Goal: Transaction & Acquisition: Book appointment/travel/reservation

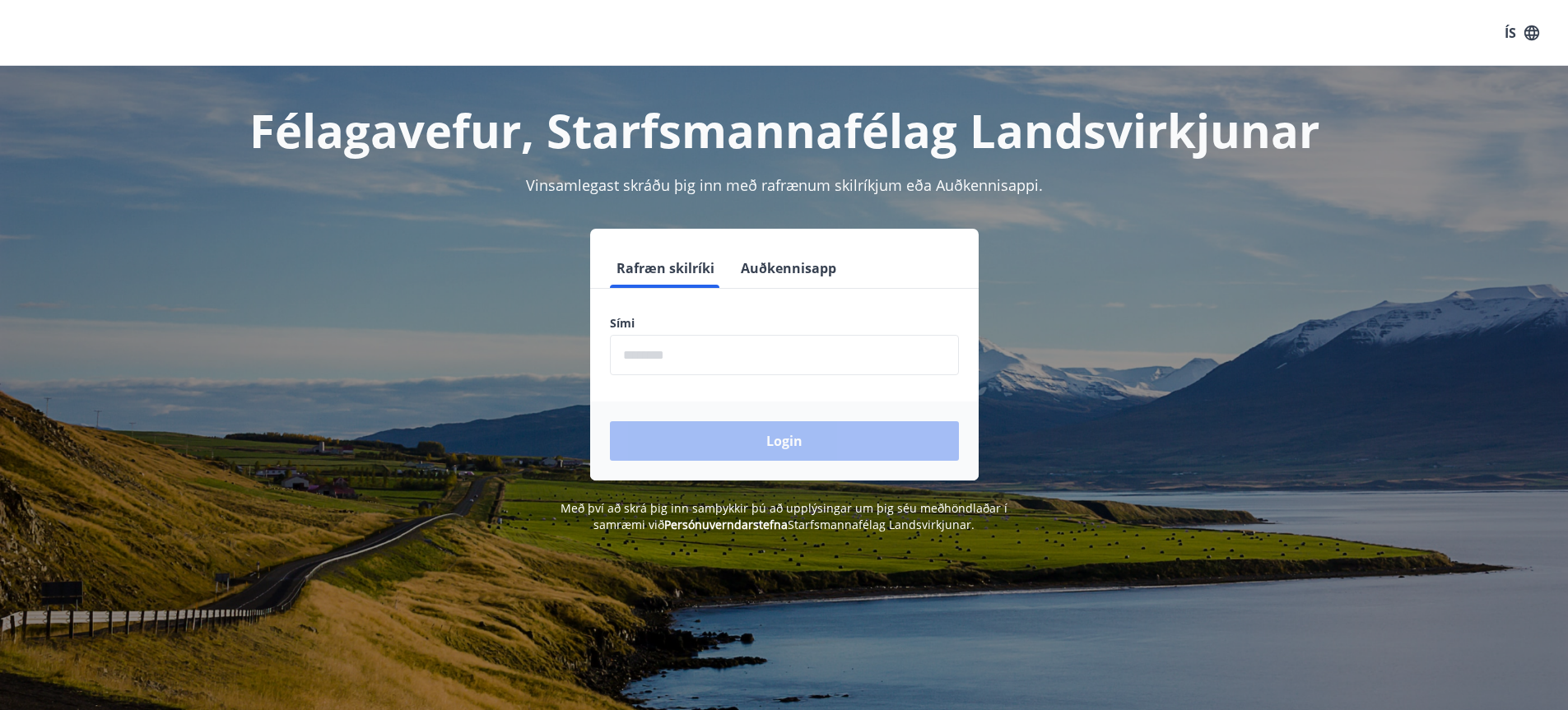
click at [691, 357] on input "phone" at bounding box center [784, 355] width 349 height 40
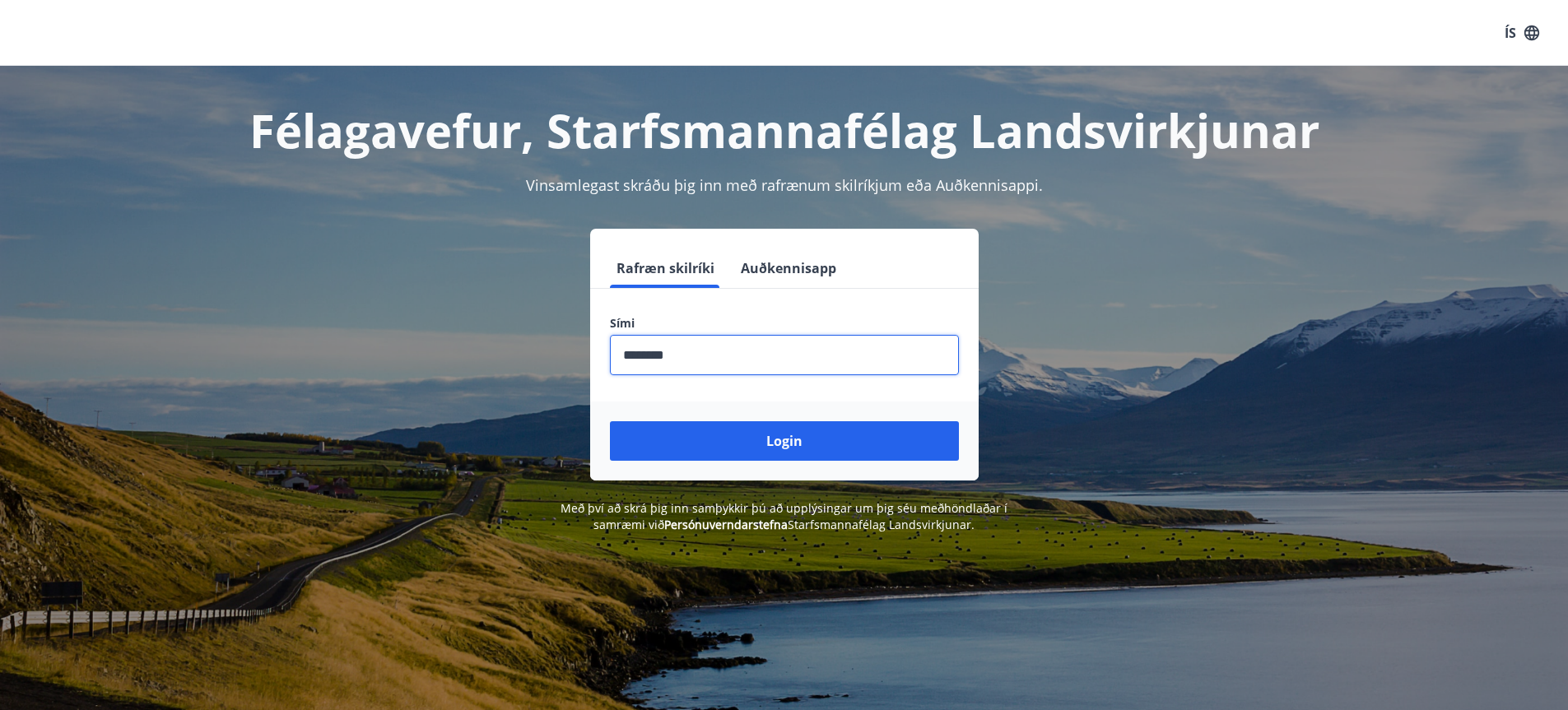
type input "********"
click at [610, 421] on button "Login" at bounding box center [784, 441] width 349 height 39
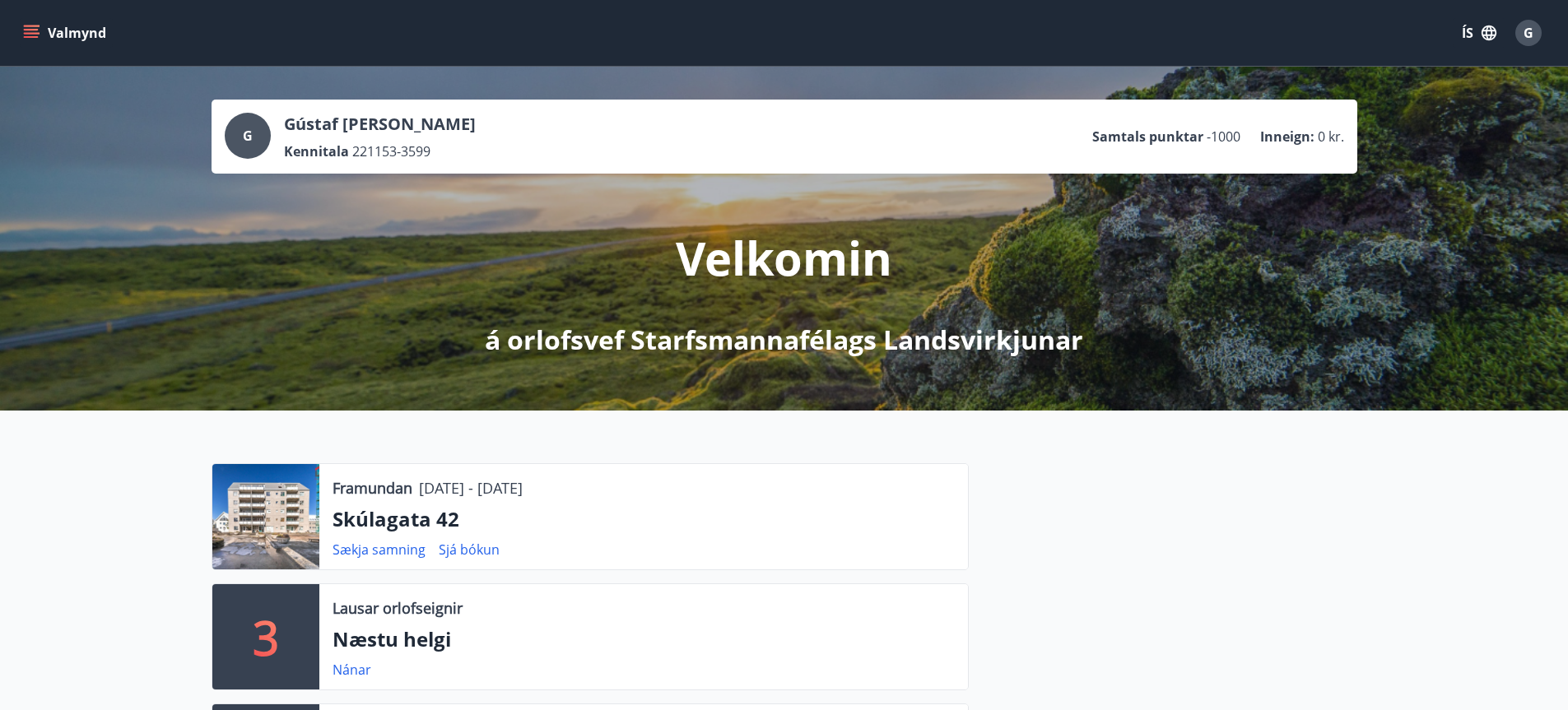
click at [33, 28] on icon "menu" at bounding box center [32, 33] width 17 height 17
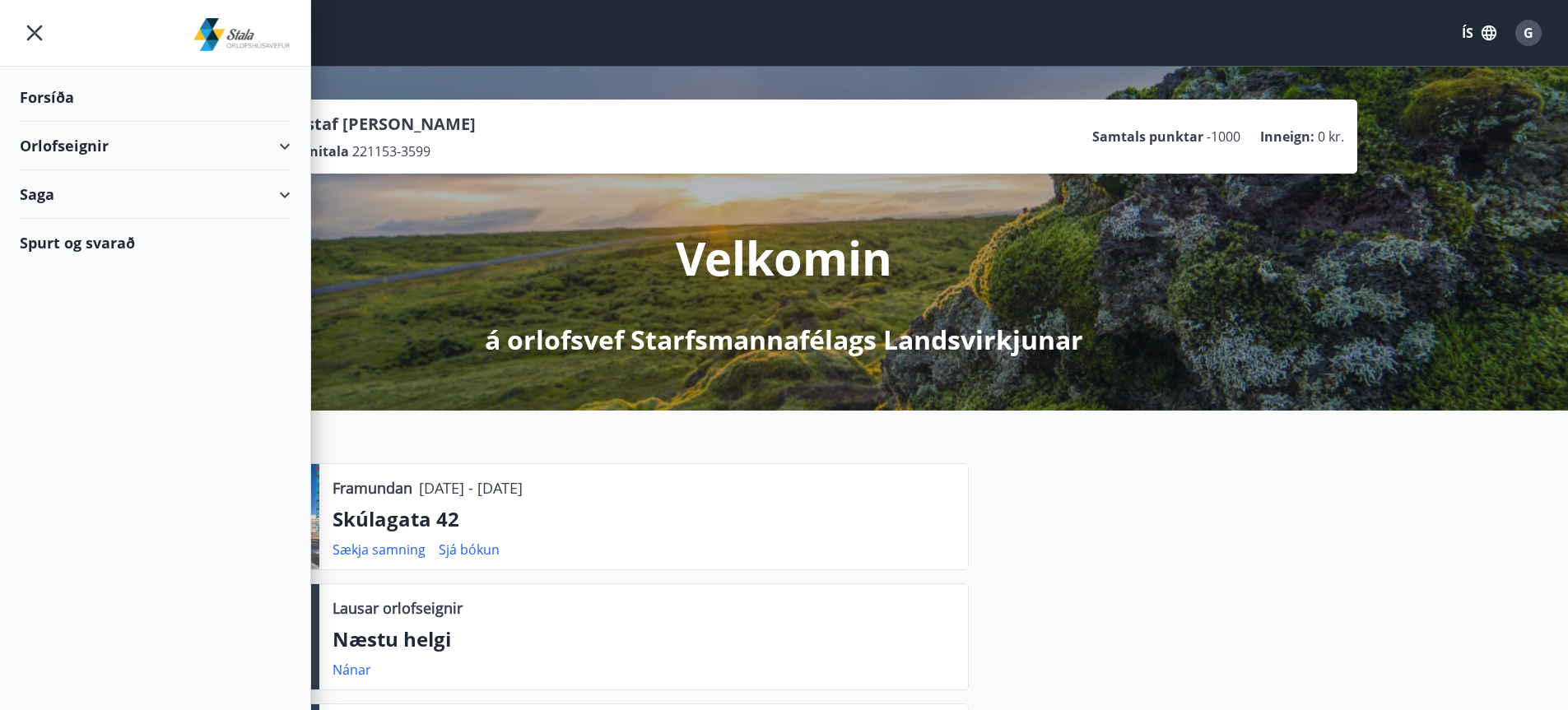
click at [68, 149] on div "Orlofseignir" at bounding box center [155, 146] width 271 height 48
click at [88, 187] on div "Framboð" at bounding box center [154, 187] width 245 height 34
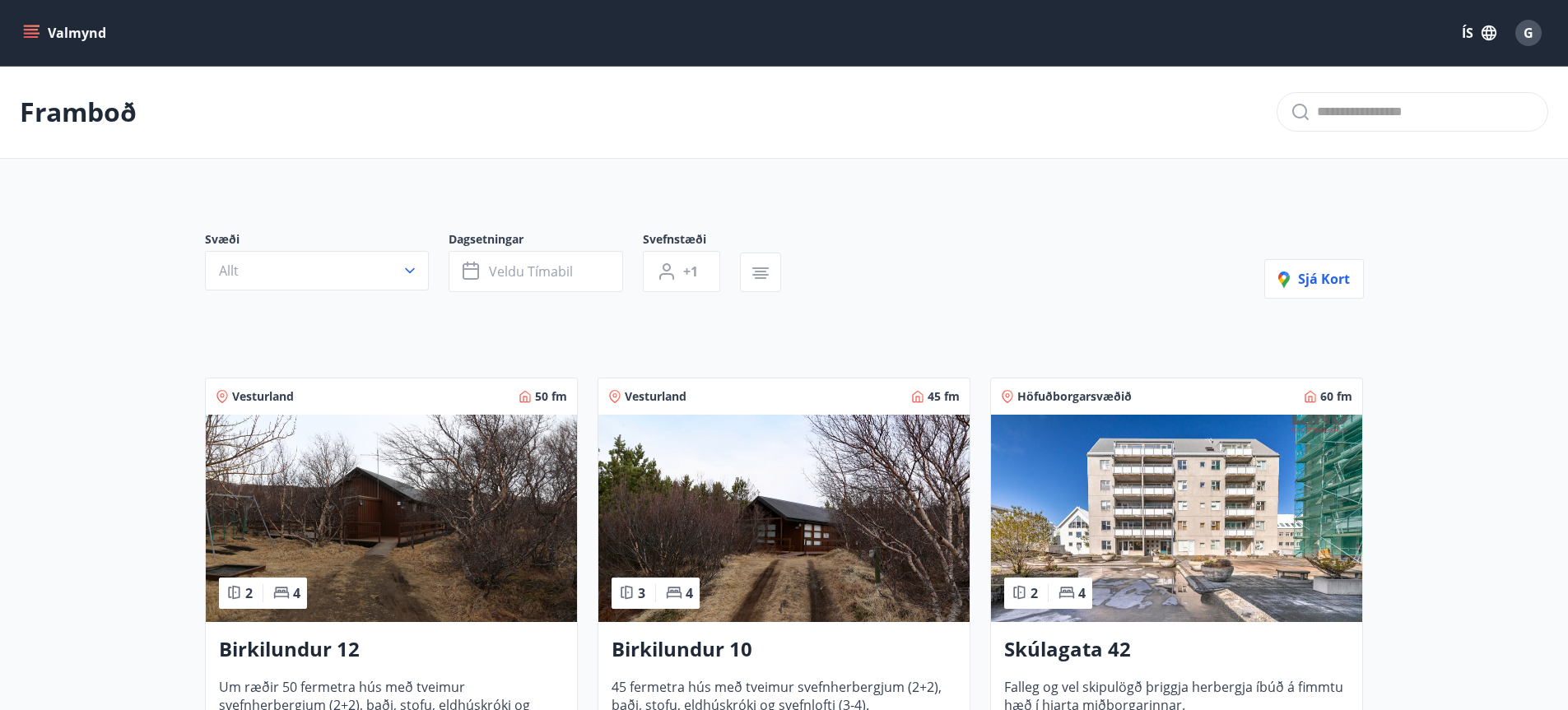
click at [1167, 533] on img at bounding box center [1177, 518] width 371 height 208
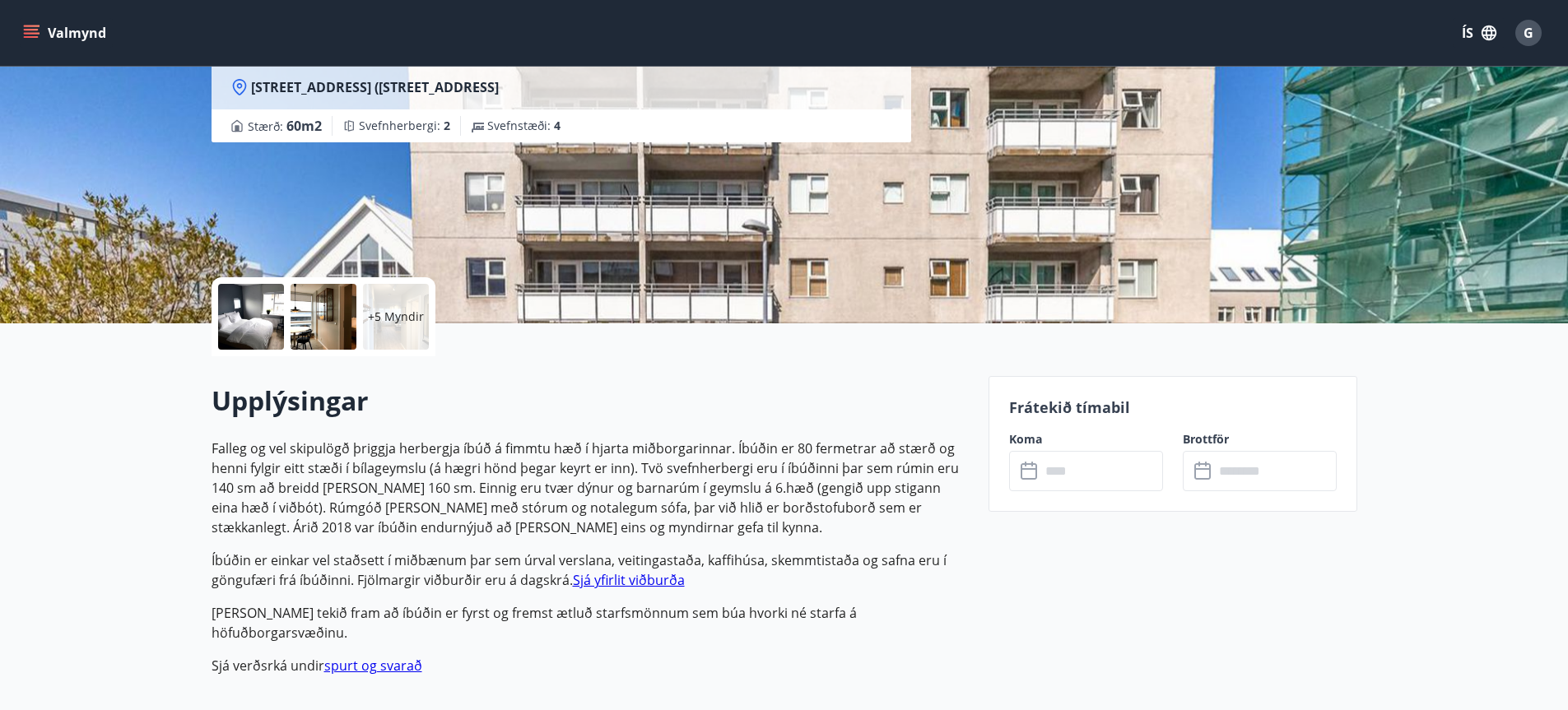
scroll to position [245, 0]
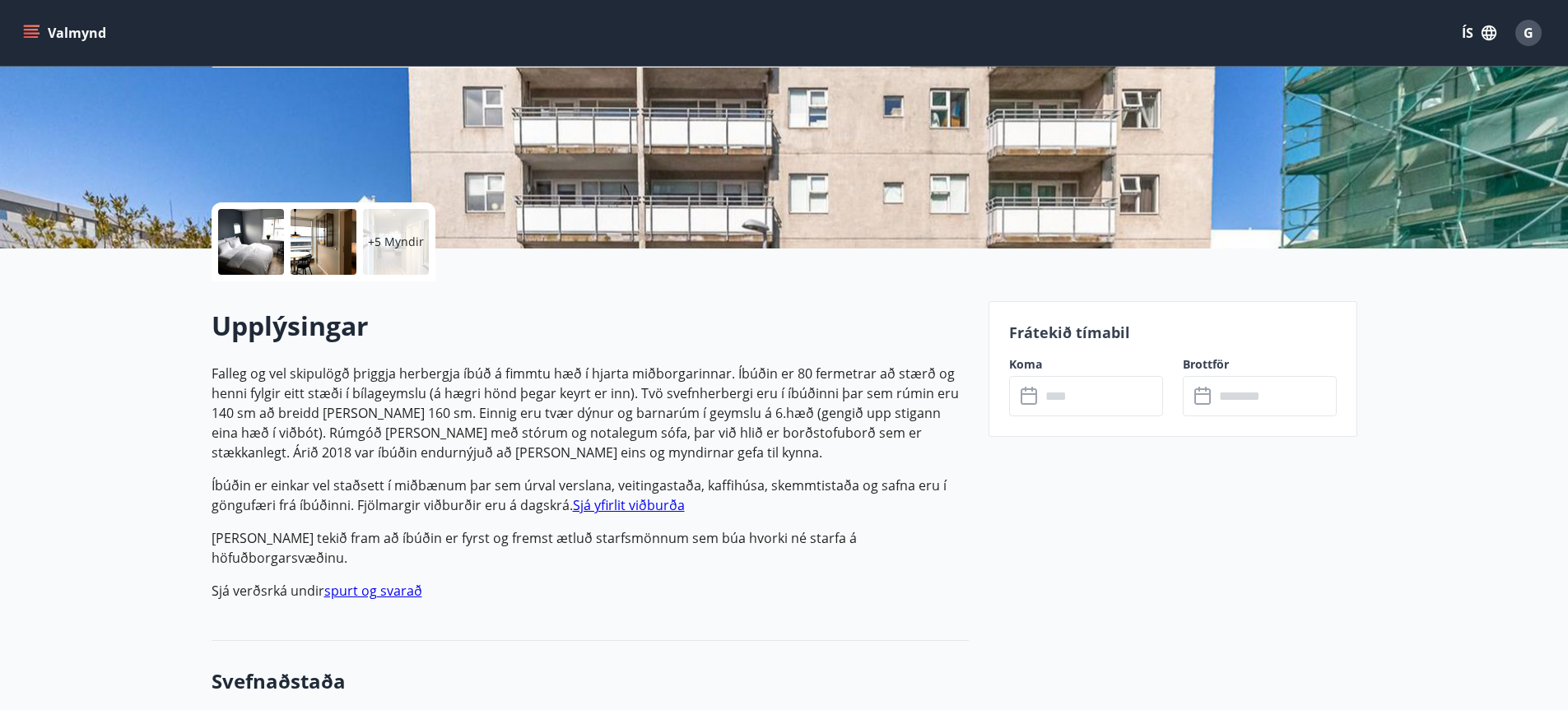
click at [1029, 396] on icon at bounding box center [1031, 397] width 20 height 20
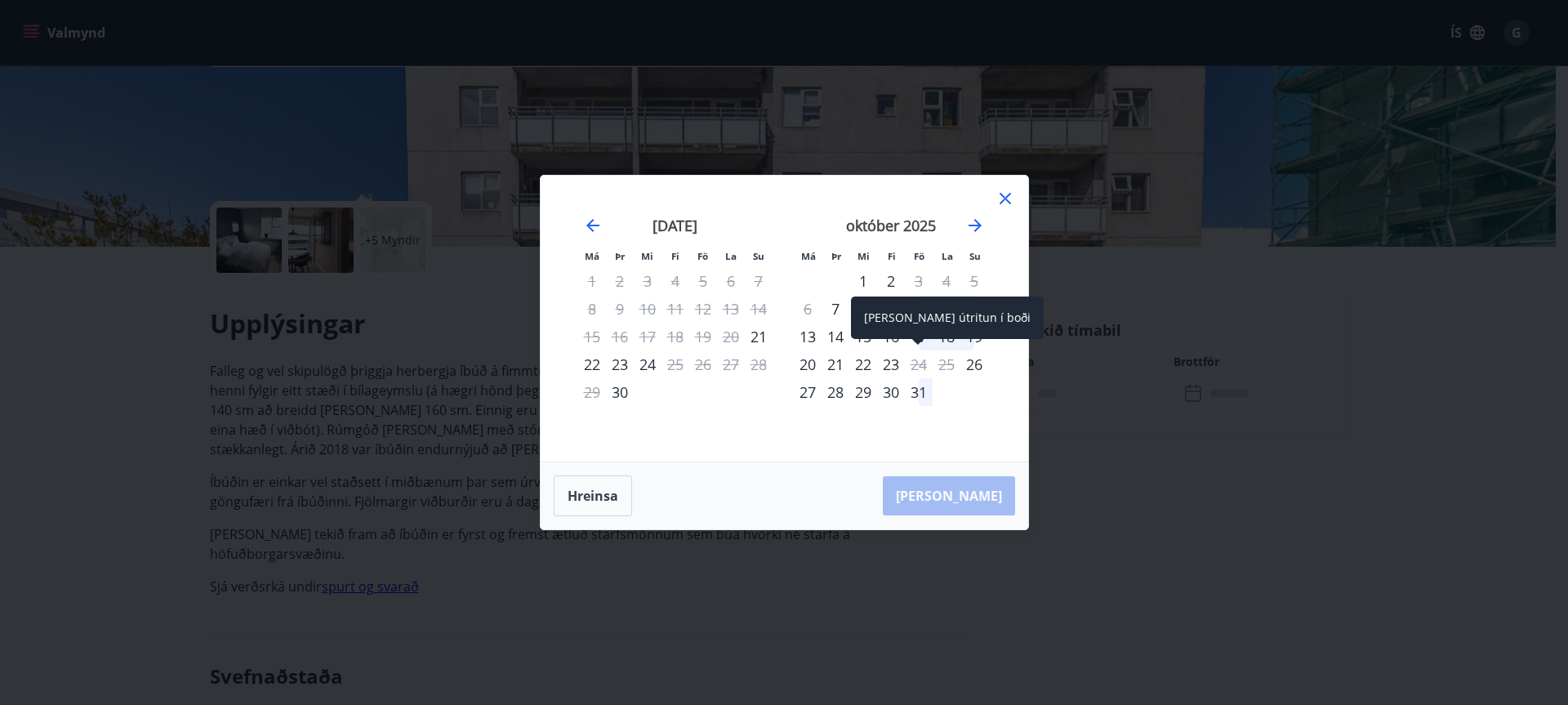
click at [920, 340] on span at bounding box center [918, 343] width 12 height 8
click at [920, 324] on div "Aðeins útritun í boði" at bounding box center [947, 317] width 193 height 42
click at [918, 343] on span at bounding box center [918, 343] width 12 height 8
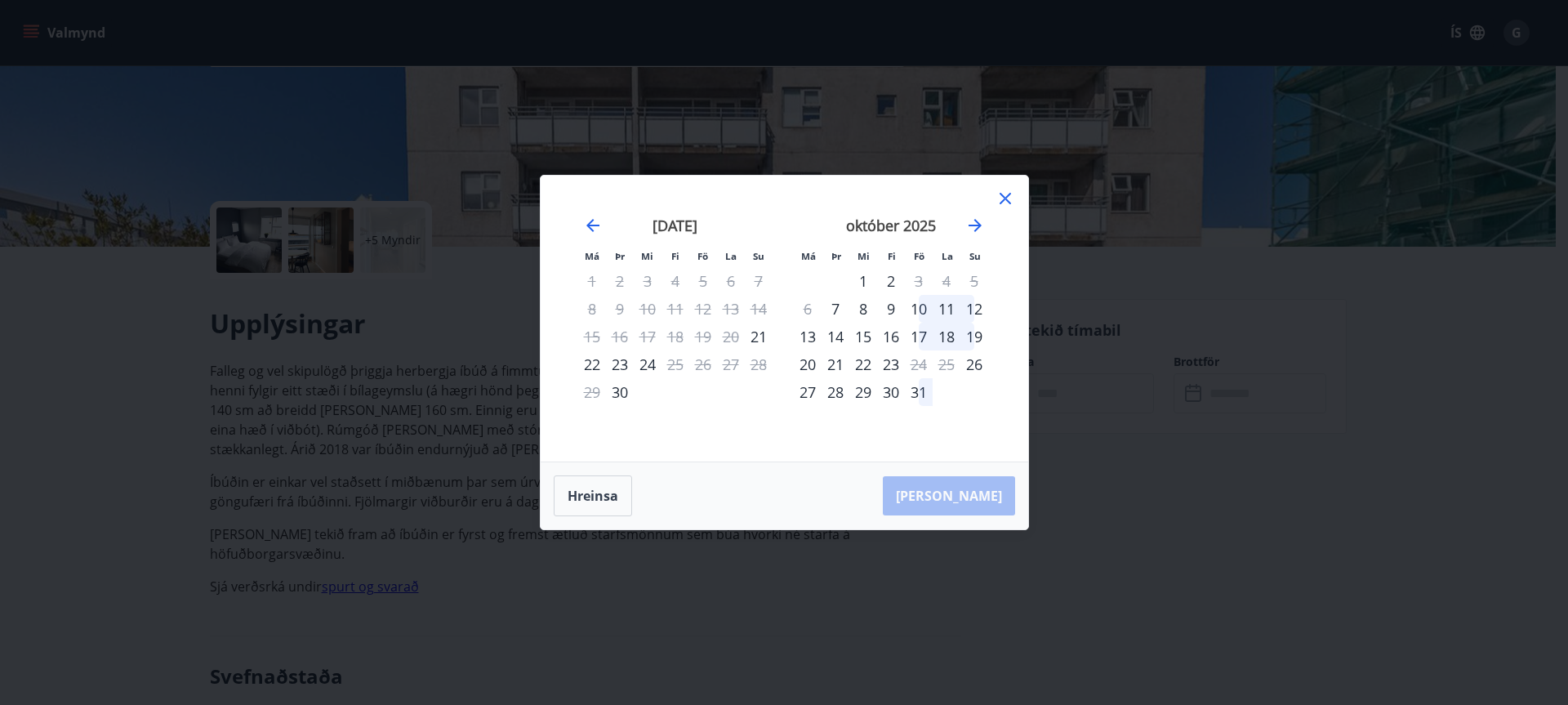
click at [921, 336] on div "17" at bounding box center [919, 337] width 28 height 28
click at [923, 337] on div "17" at bounding box center [919, 337] width 28 height 28
click at [946, 338] on div "18" at bounding box center [947, 337] width 28 height 28
click at [599, 493] on button "Hreinsa" at bounding box center [593, 495] width 79 height 41
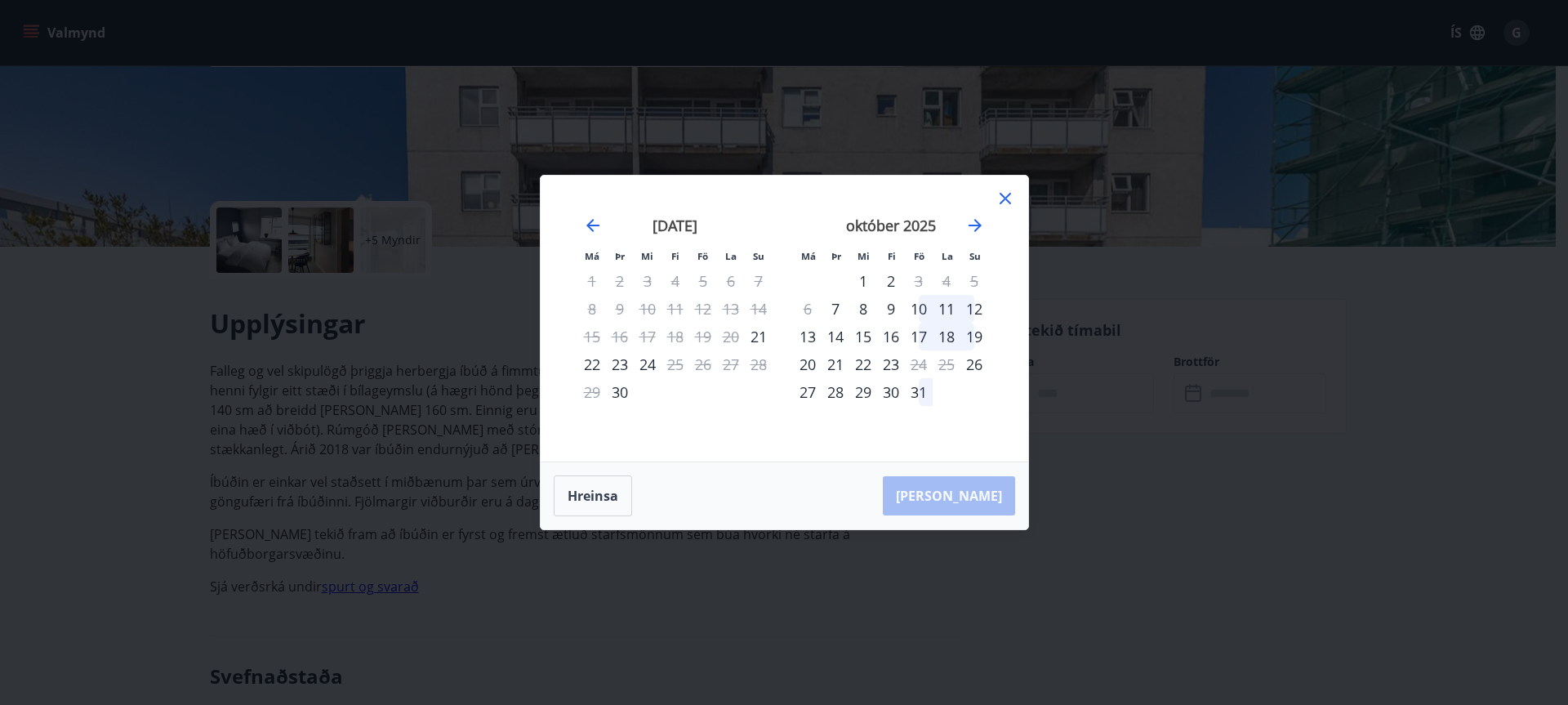
click at [924, 334] on div "17" at bounding box center [919, 337] width 28 height 28
click at [835, 365] on div "21" at bounding box center [835, 365] width 28 height 28
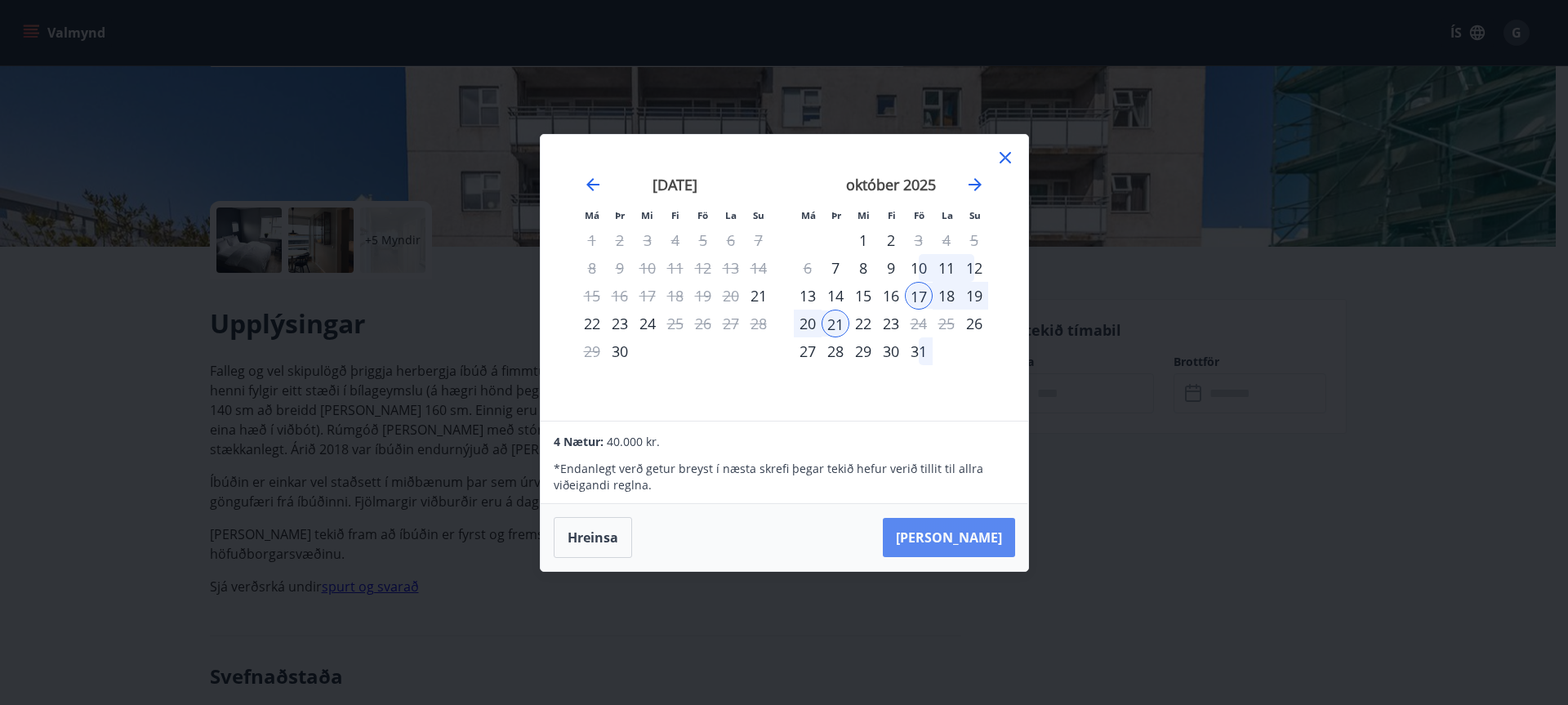
click at [971, 538] on button "Taka Frá" at bounding box center [949, 537] width 132 height 39
click at [971, 538] on div "Hreinsa Taka Frá" at bounding box center [784, 538] width 488 height 67
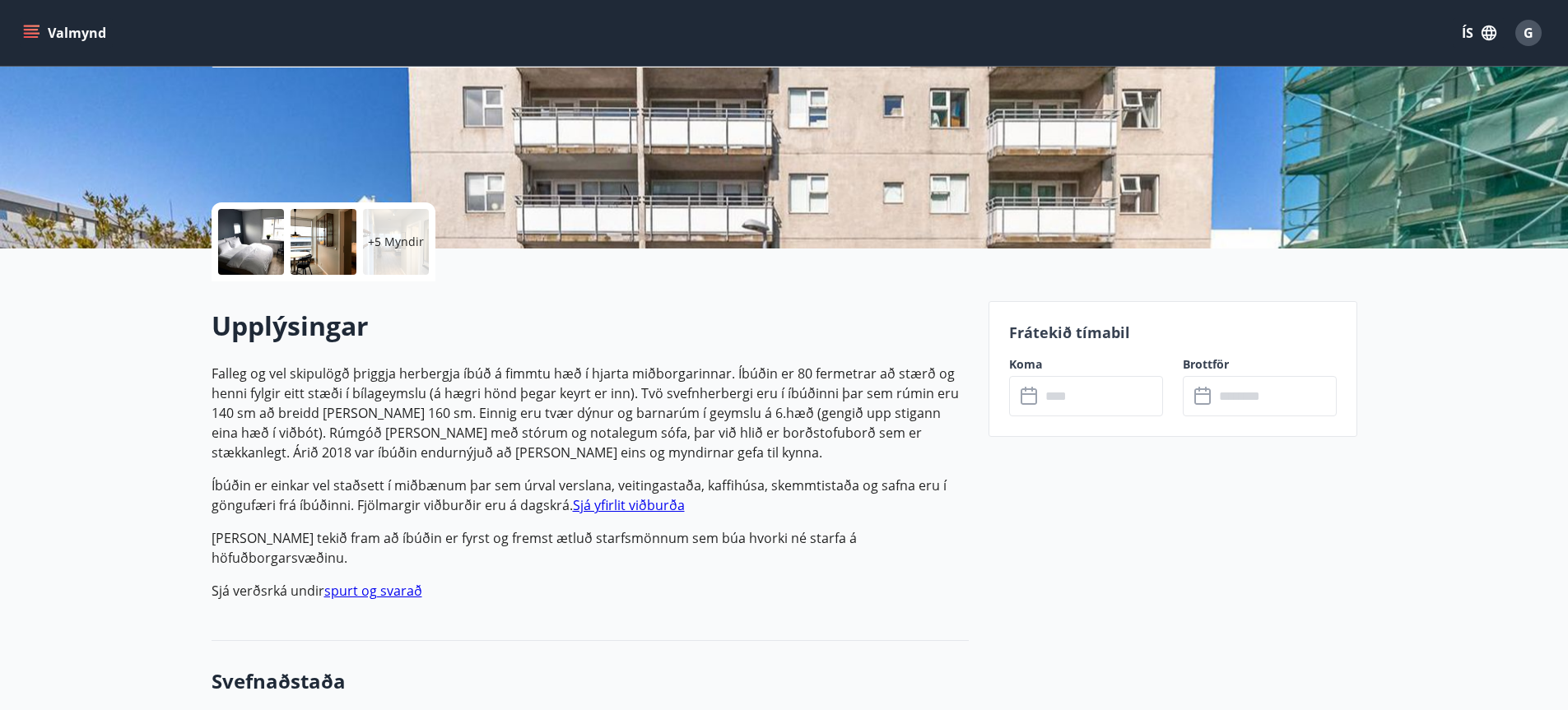
type input "******"
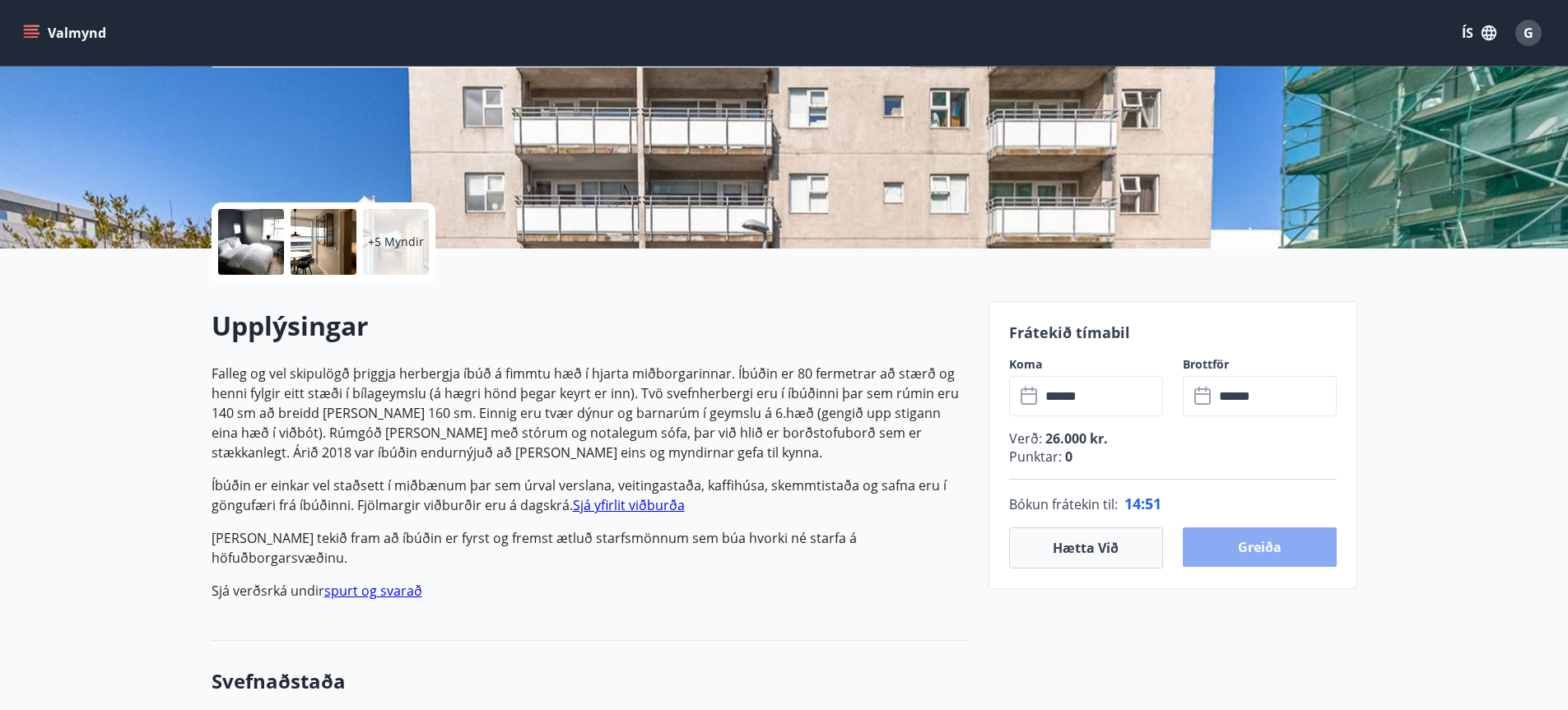
click at [1262, 547] on button "Greiða" at bounding box center [1260, 546] width 154 height 39
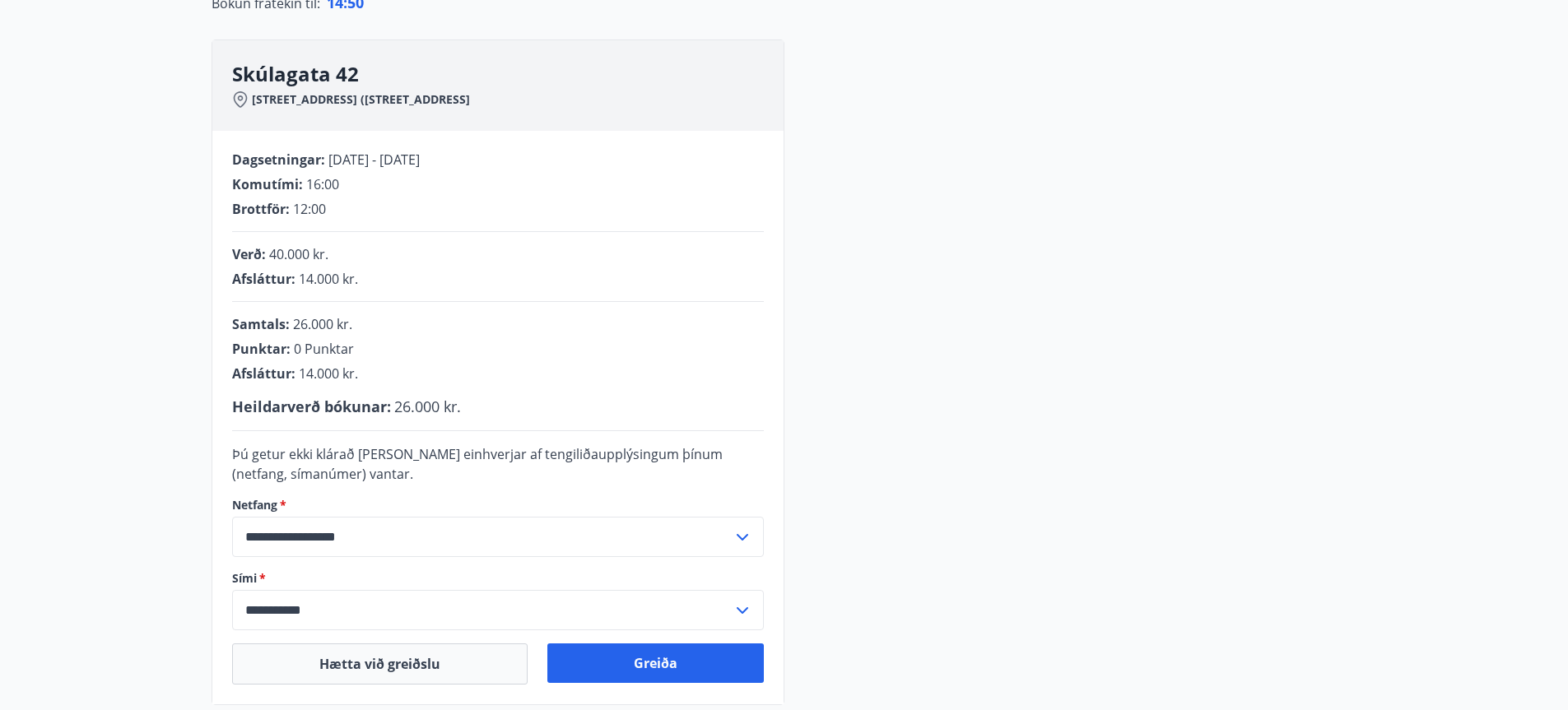
scroll to position [245, 0]
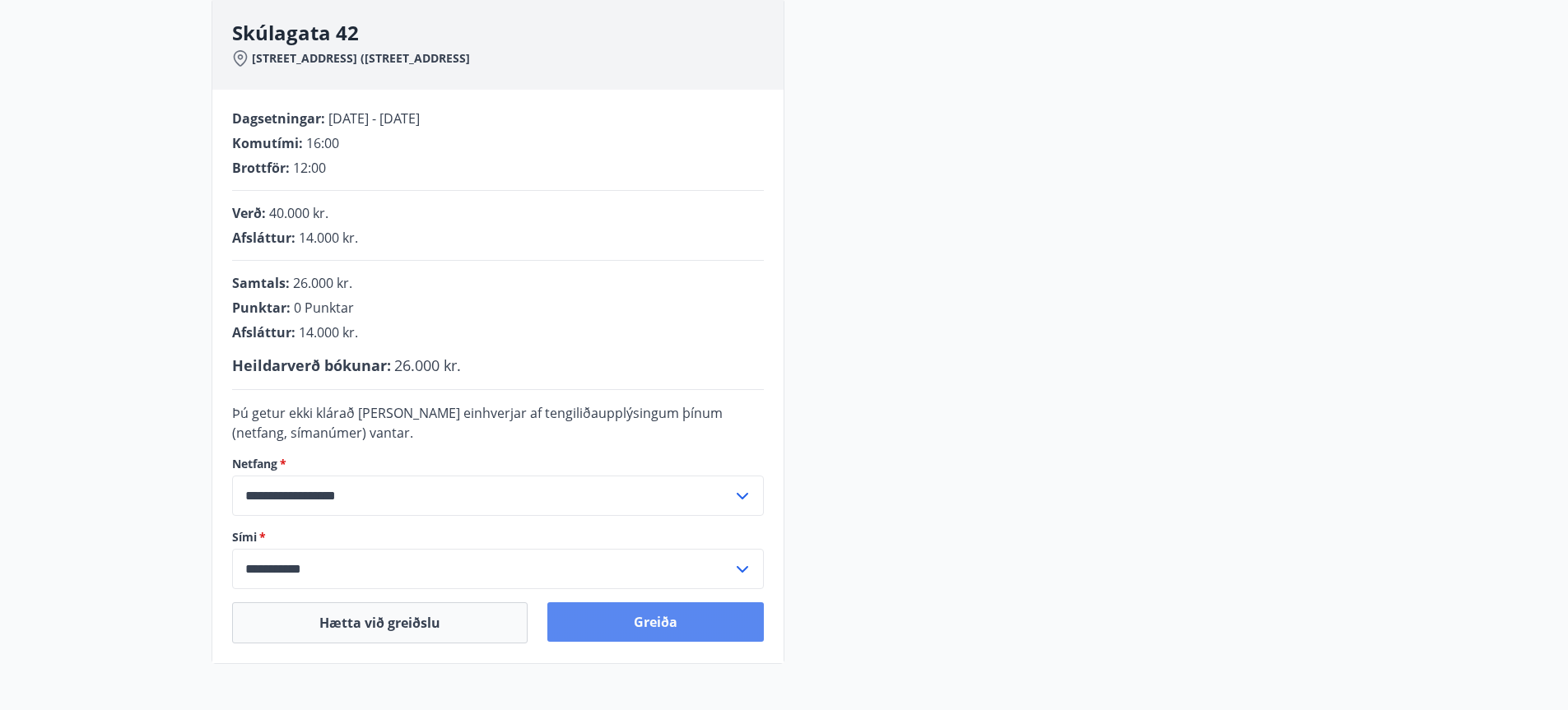
click at [655, 621] on button "Greiða" at bounding box center [655, 622] width 216 height 39
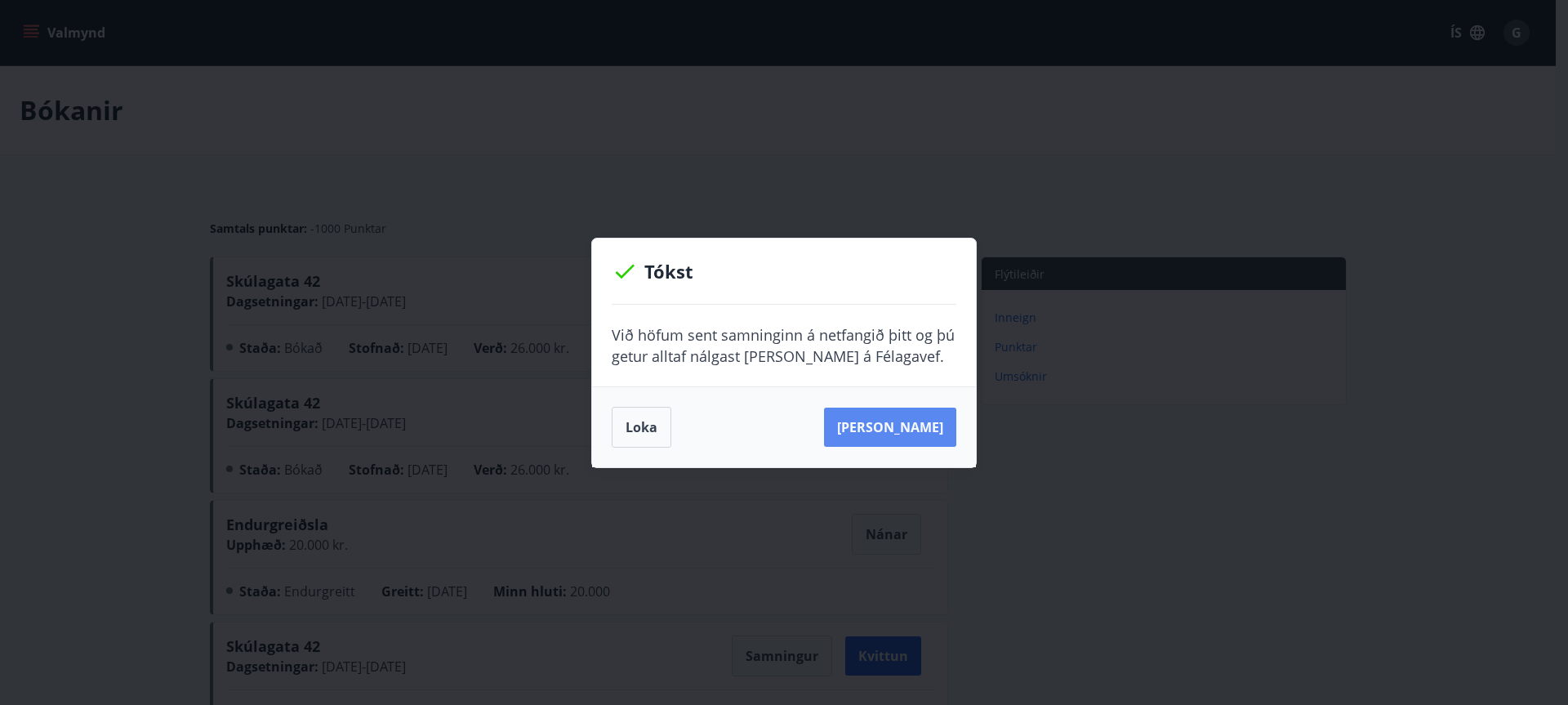
click at [905, 427] on button "Sjá samning" at bounding box center [890, 427] width 132 height 39
click at [637, 426] on button "Loka" at bounding box center [642, 427] width 60 height 41
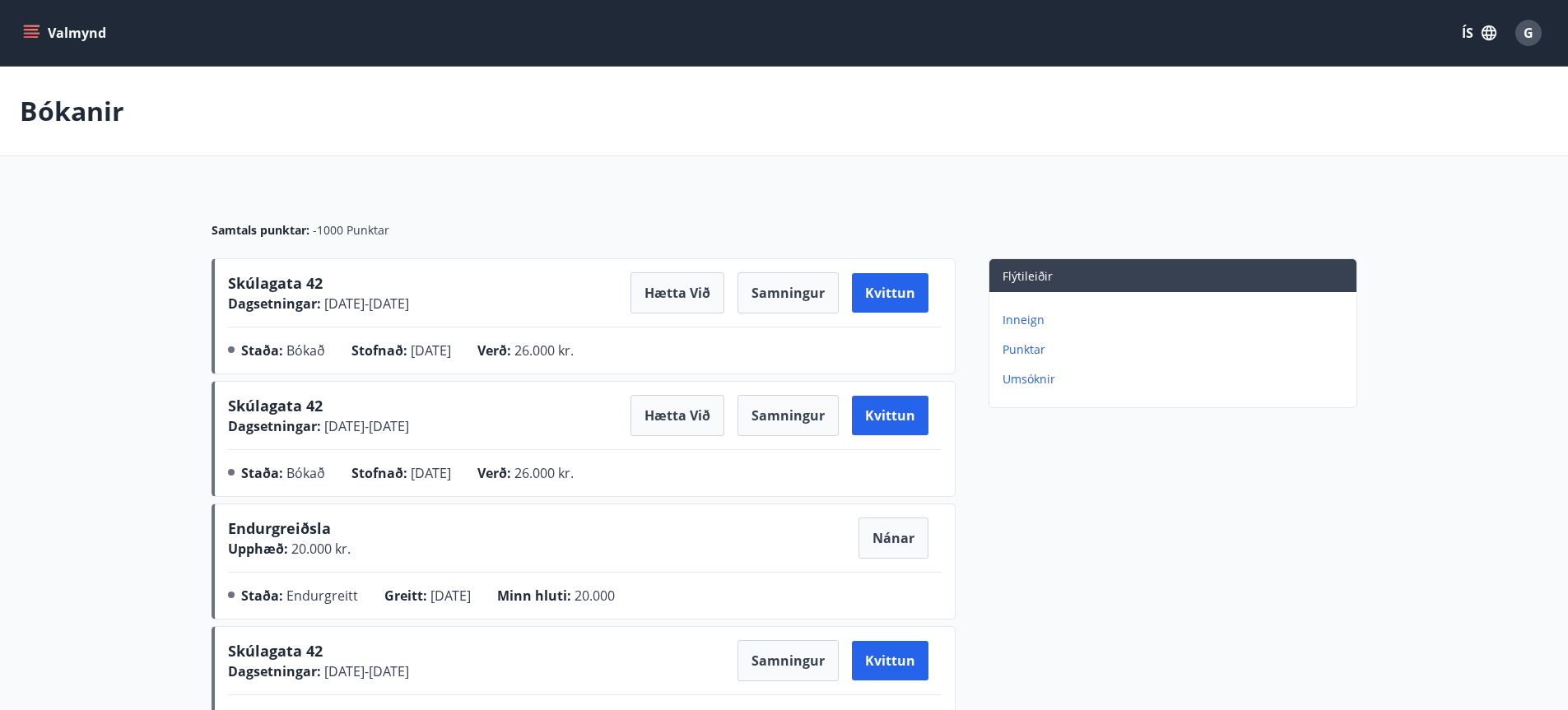
click at [1530, 31] on span "G" at bounding box center [1529, 33] width 10 height 18
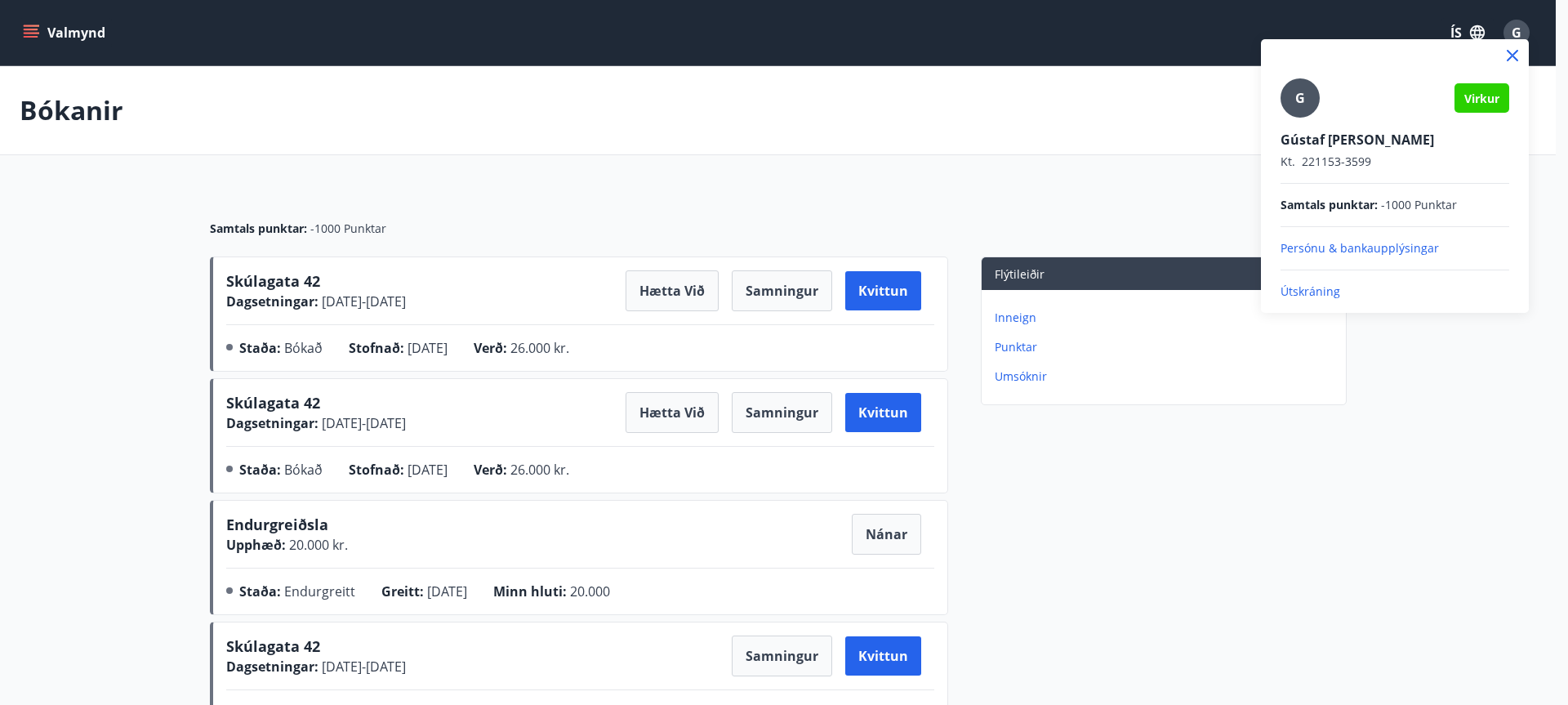
click at [514, 120] on div at bounding box center [784, 352] width 1568 height 705
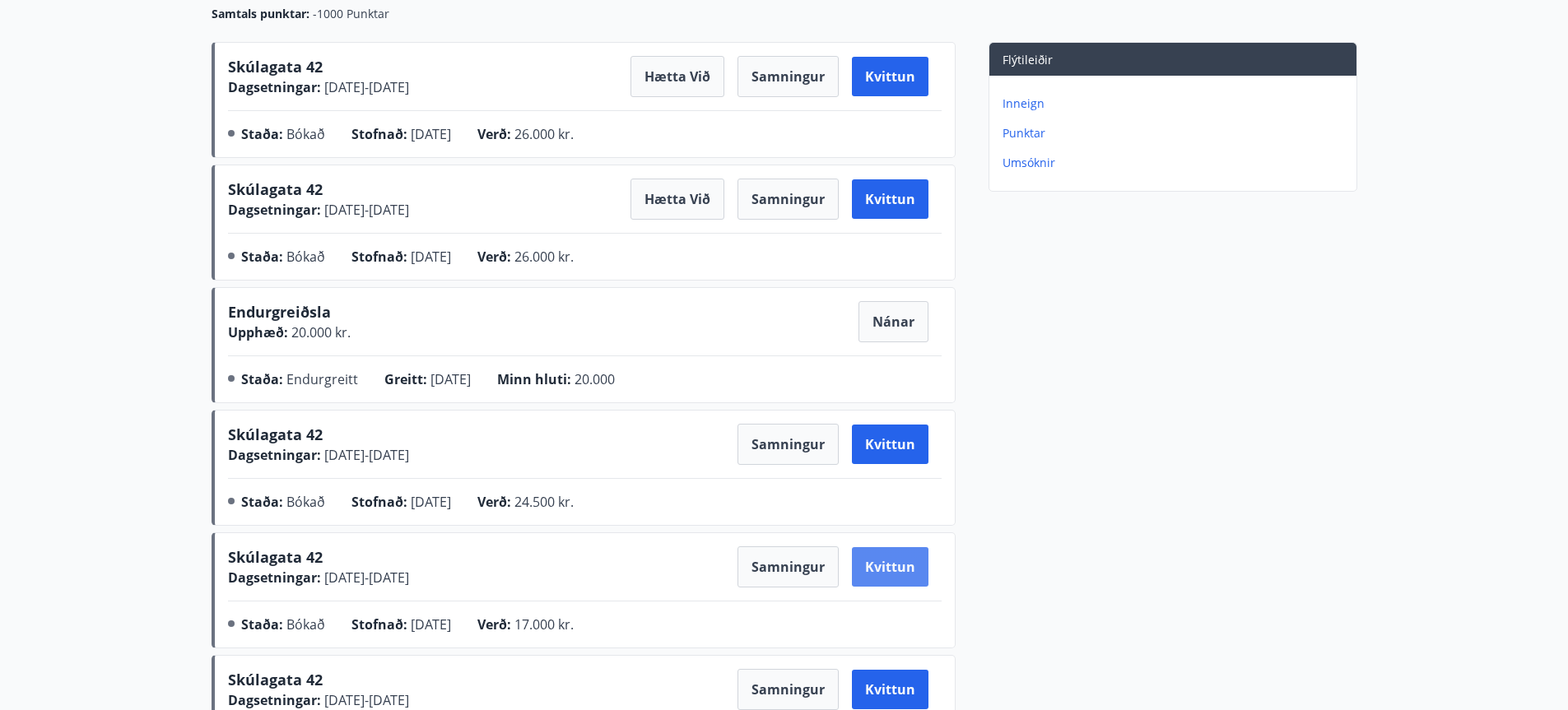
scroll to position [222, 0]
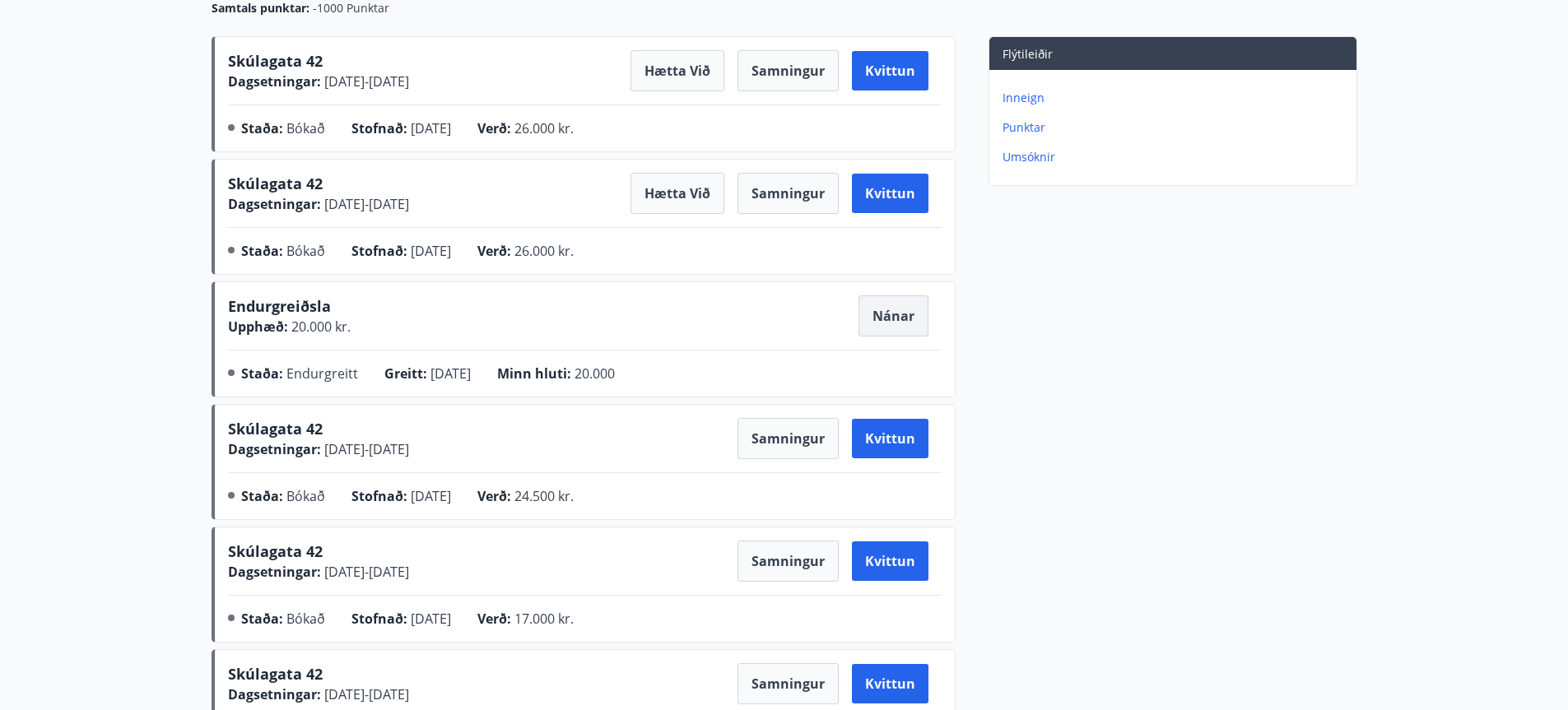
click at [890, 321] on button "Nánar" at bounding box center [894, 315] width 70 height 41
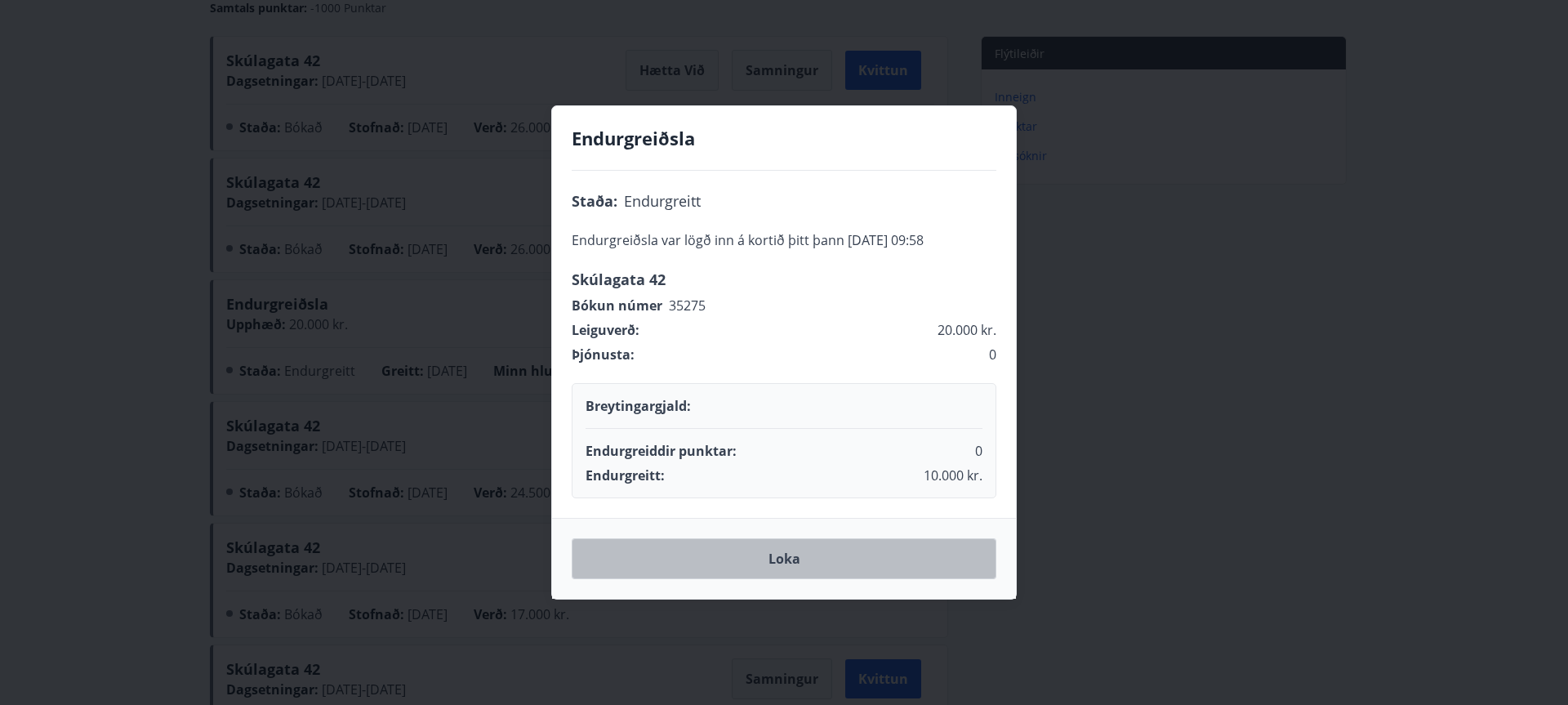
click at [786, 558] on button "Loka" at bounding box center [784, 558] width 425 height 41
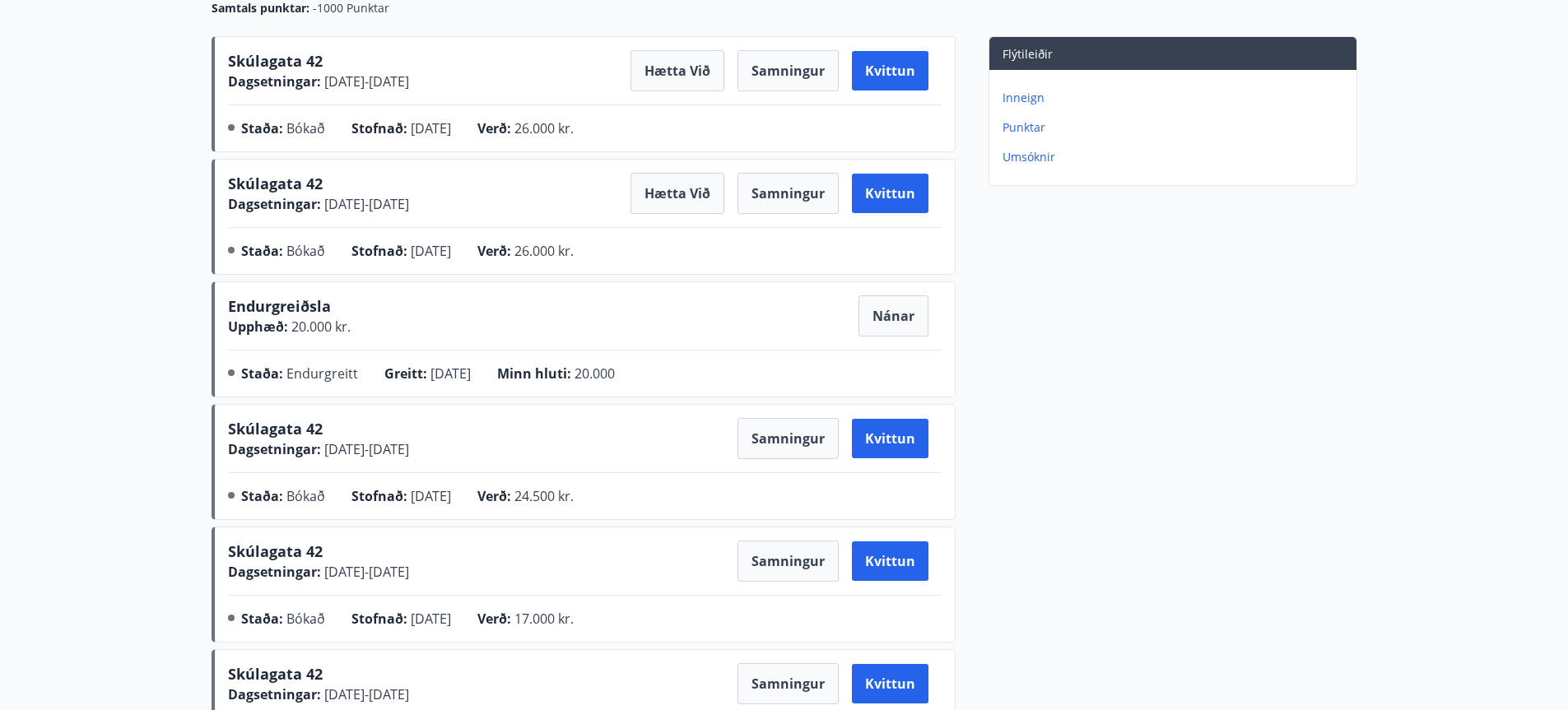
click at [1029, 96] on p "Inneign" at bounding box center [1177, 98] width 347 height 17
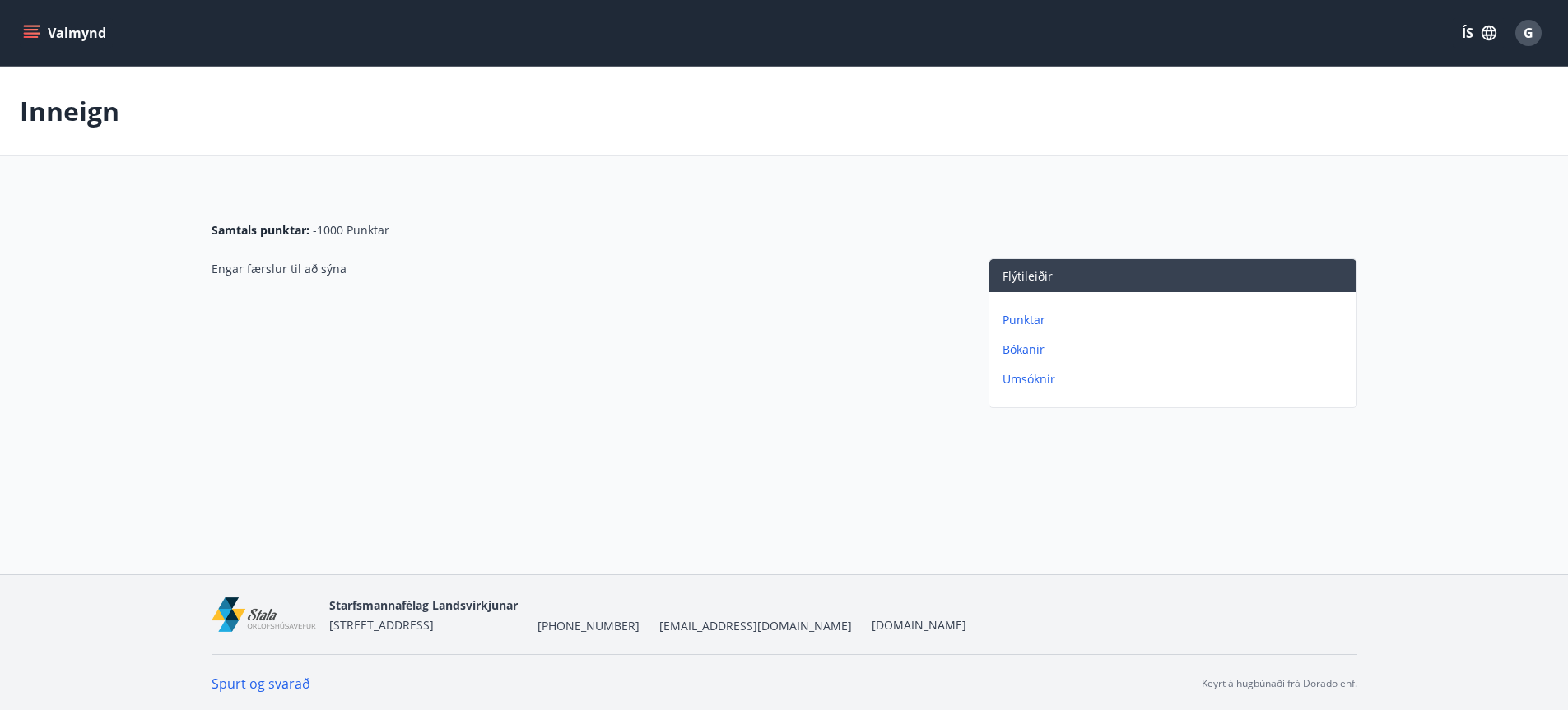
click at [1034, 350] on p "Bókanir" at bounding box center [1177, 350] width 347 height 17
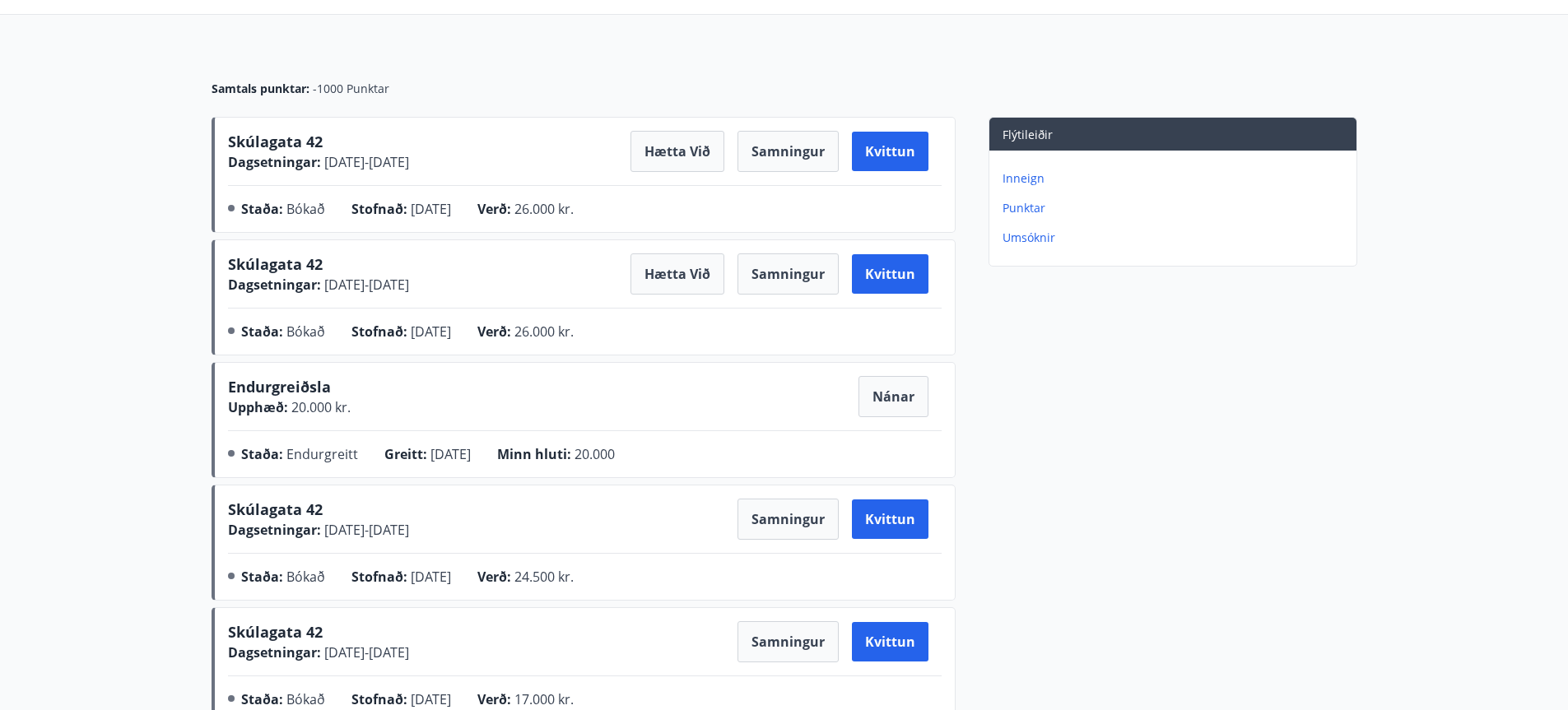
scroll to position [143, 0]
click at [1020, 238] on p "Umsóknir" at bounding box center [1177, 237] width 347 height 17
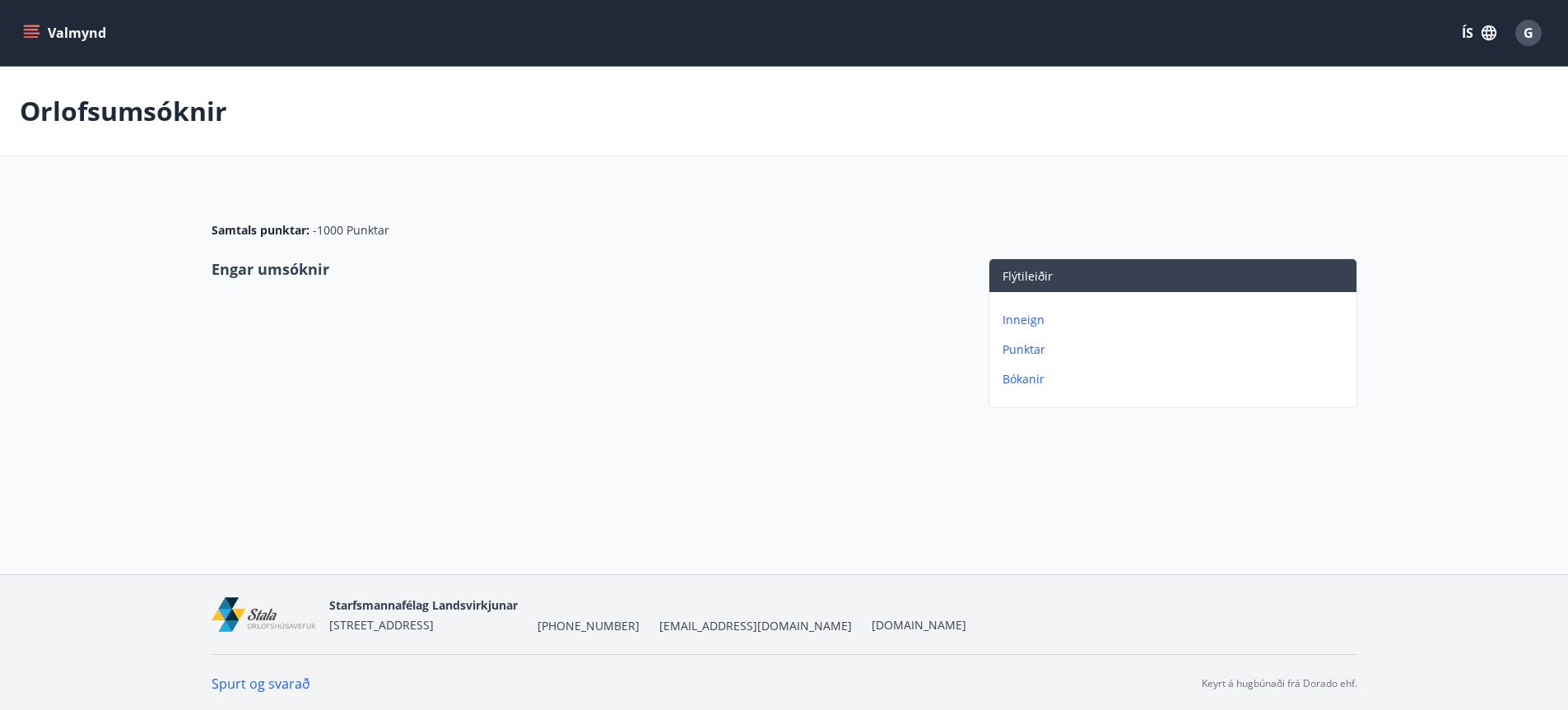
click at [1023, 323] on p "Inneign" at bounding box center [1177, 320] width 347 height 17
click at [1026, 352] on p "Bókanir" at bounding box center [1177, 350] width 347 height 17
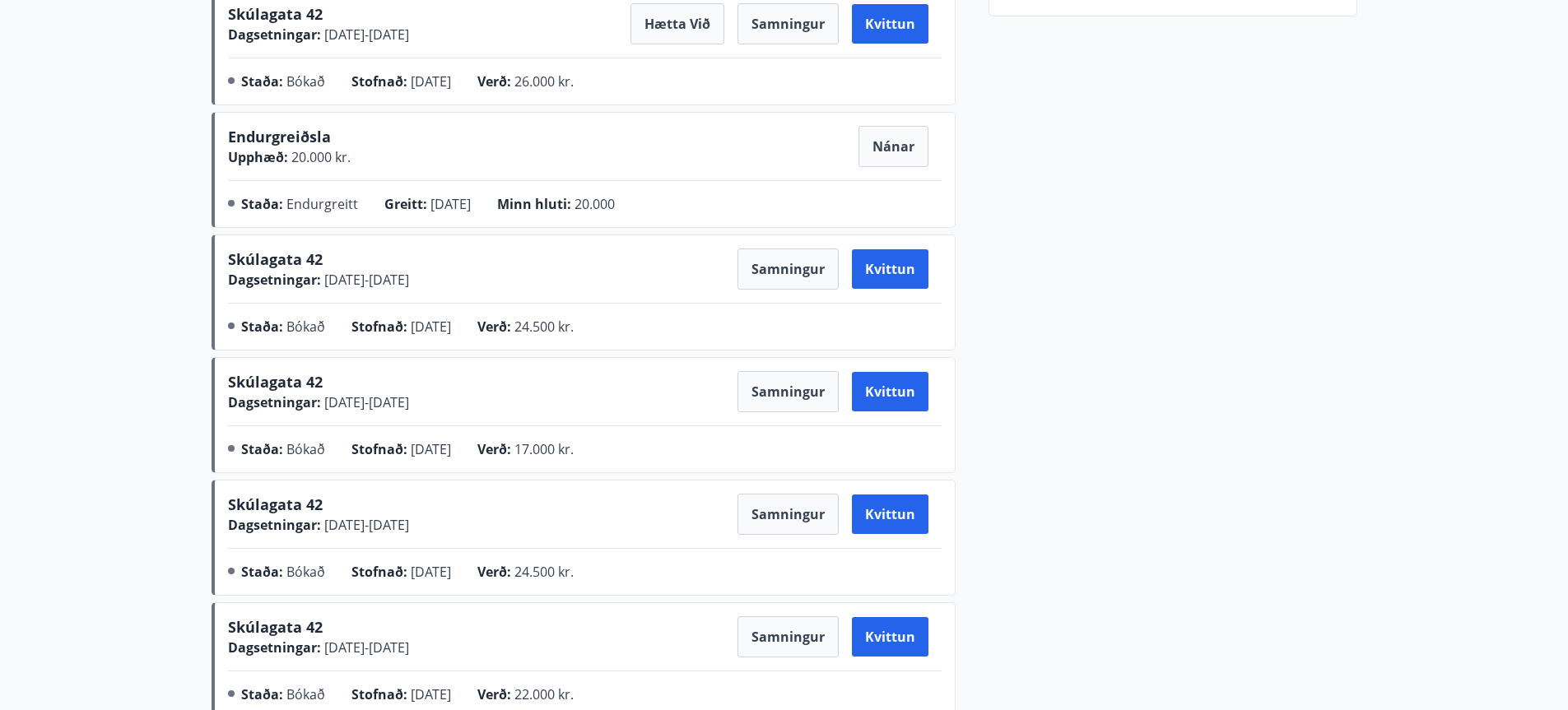
scroll to position [611, 0]
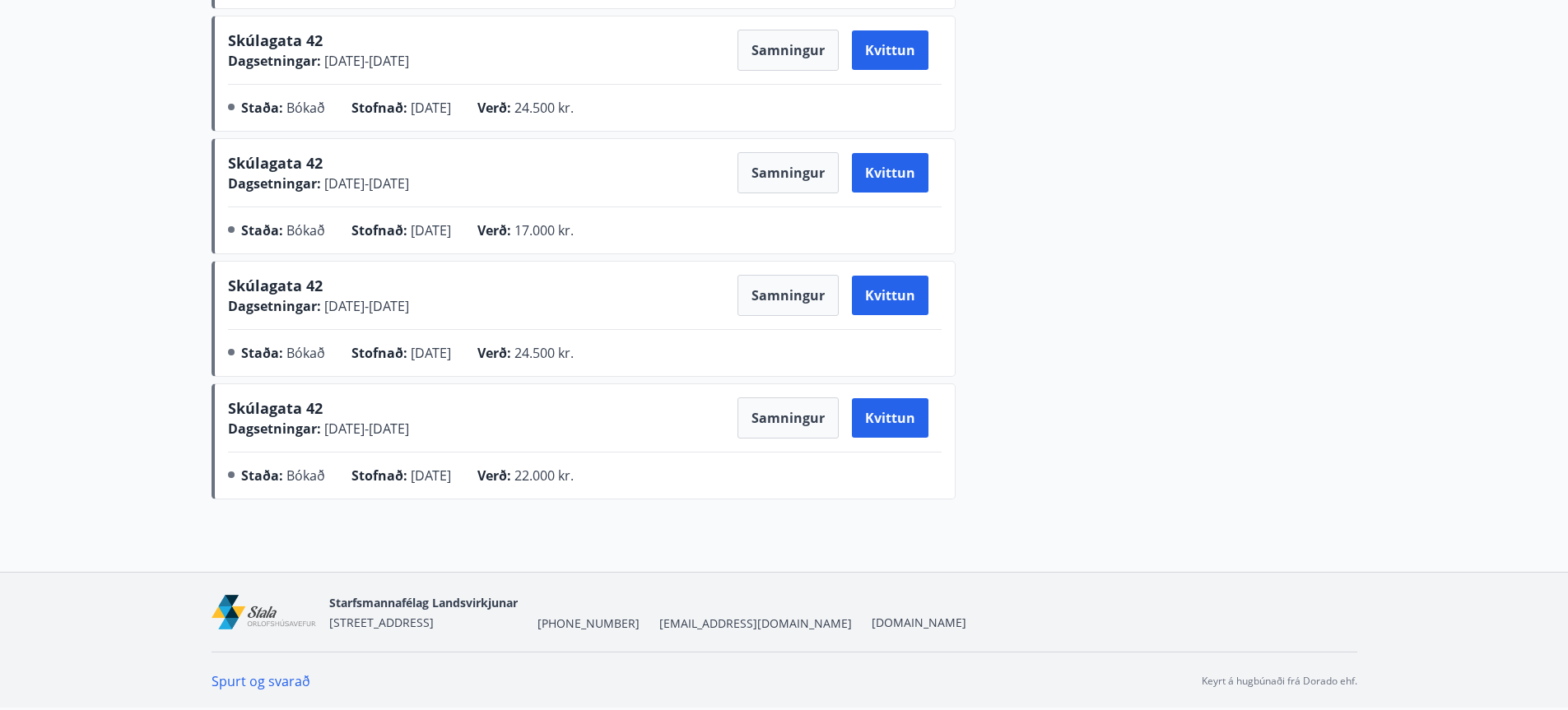
click at [264, 682] on link "Spurt og svarað" at bounding box center [261, 682] width 98 height 18
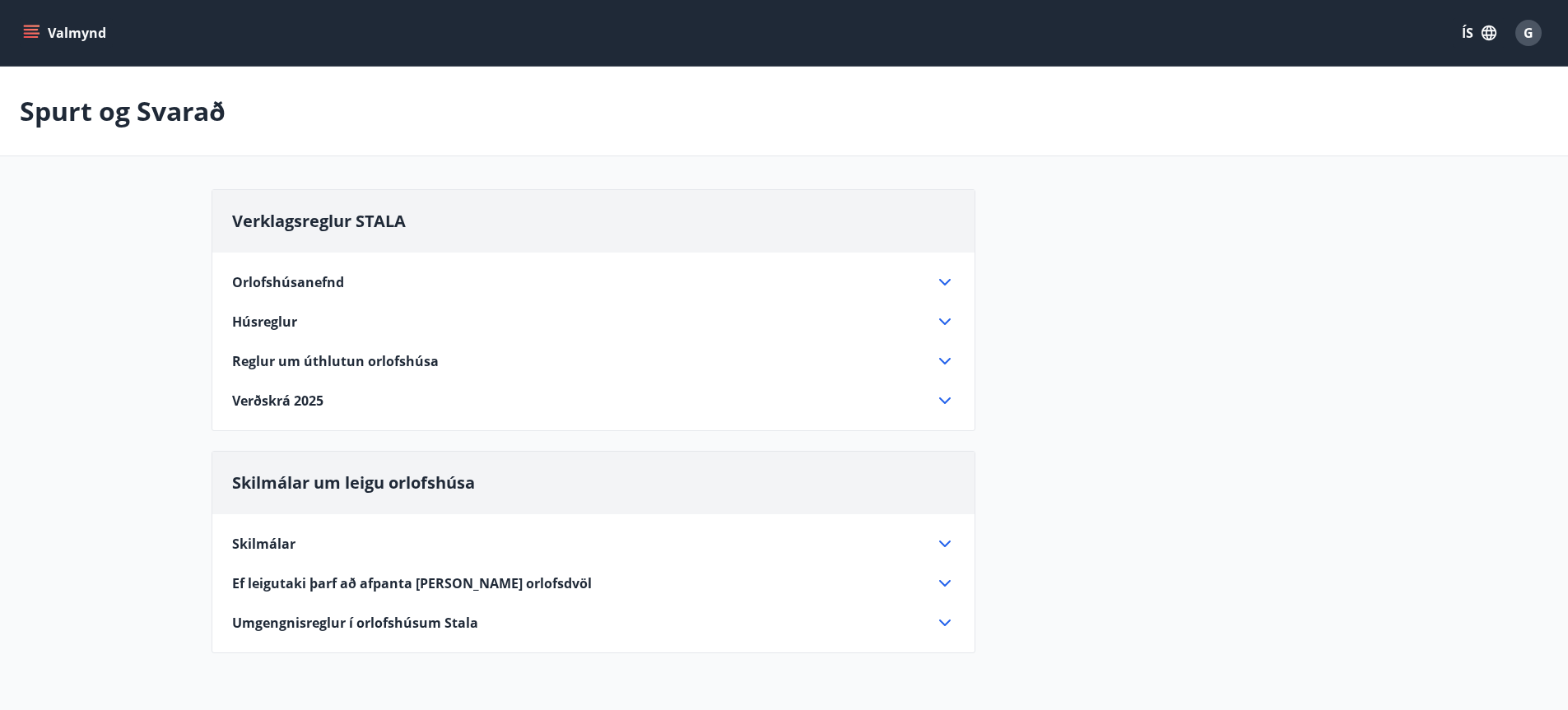
click at [942, 399] on icon at bounding box center [945, 401] width 20 height 20
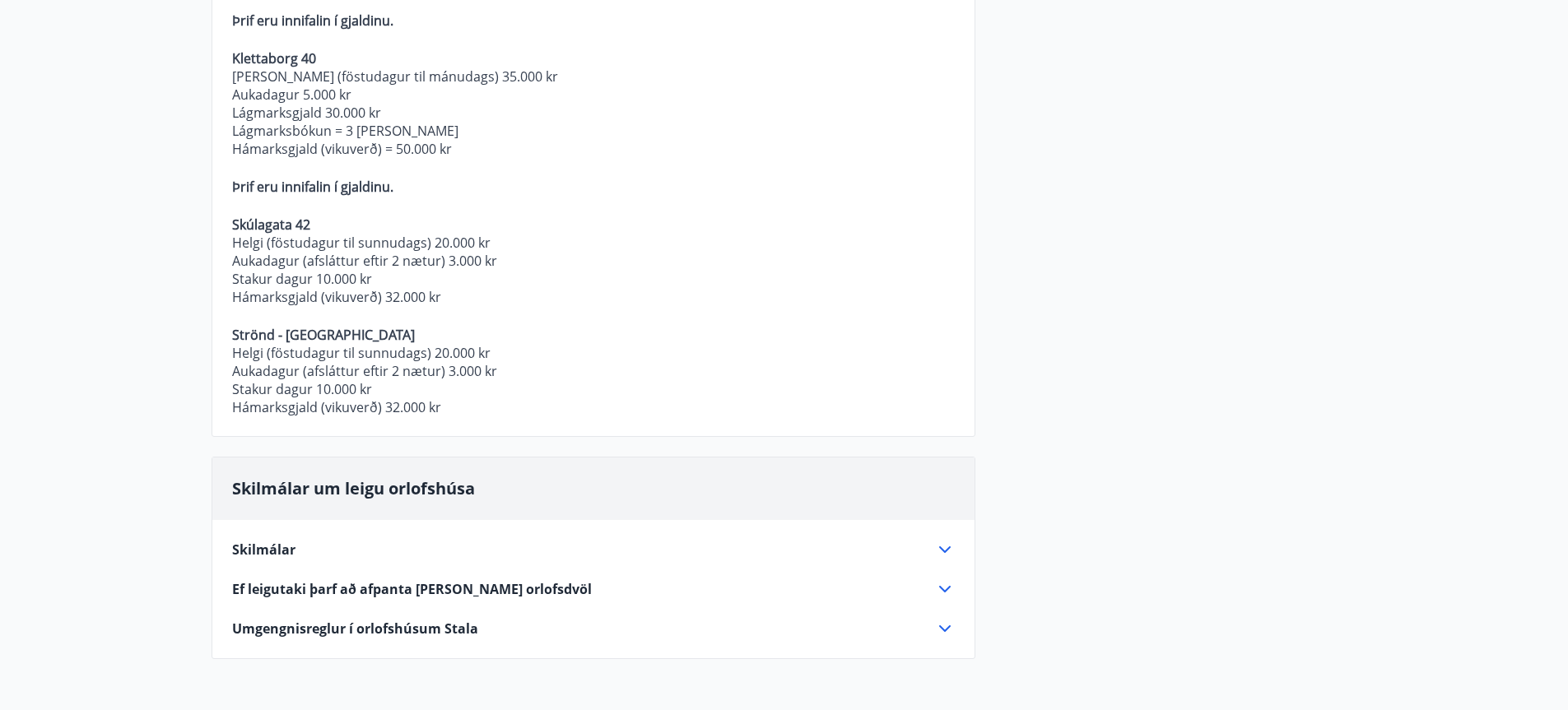
scroll to position [821, 0]
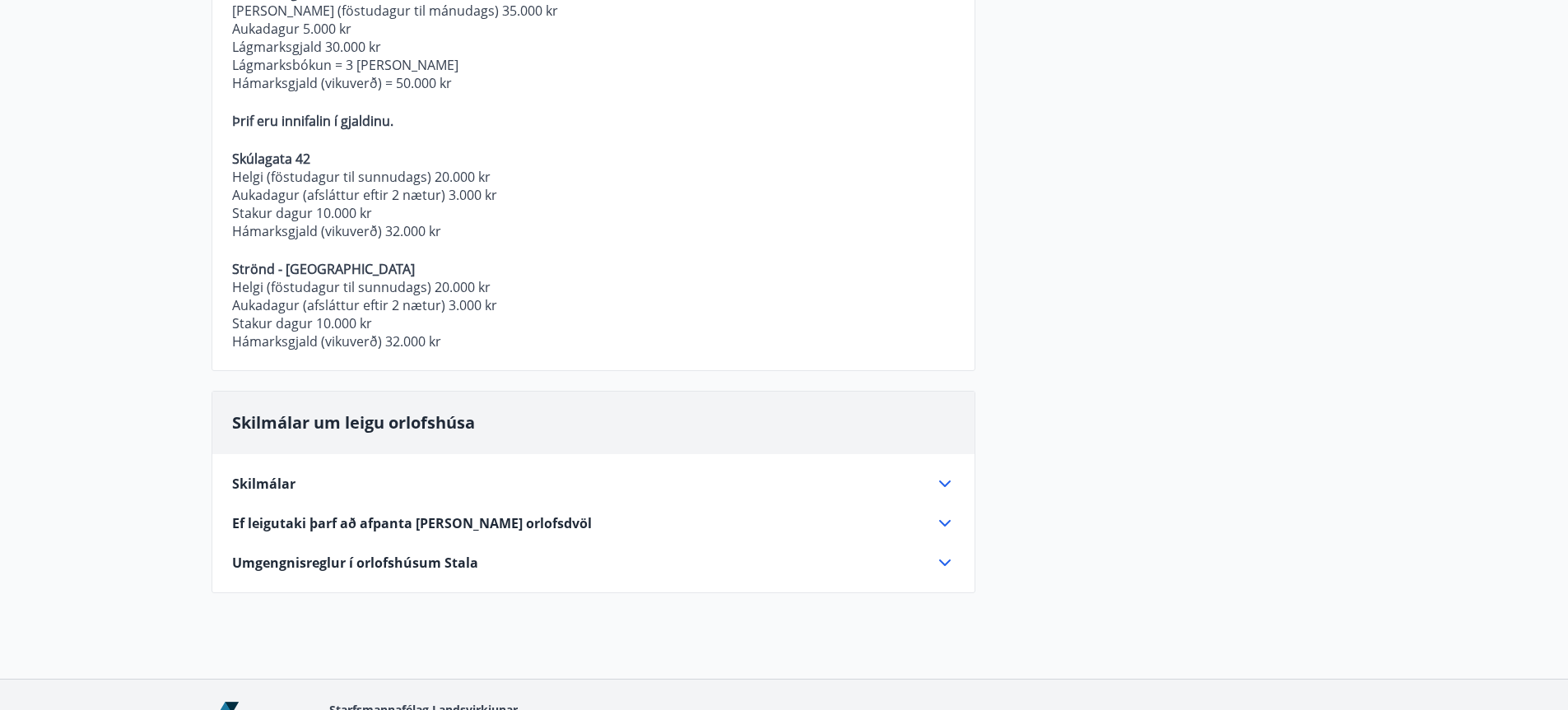
click at [939, 523] on icon at bounding box center [945, 524] width 20 height 20
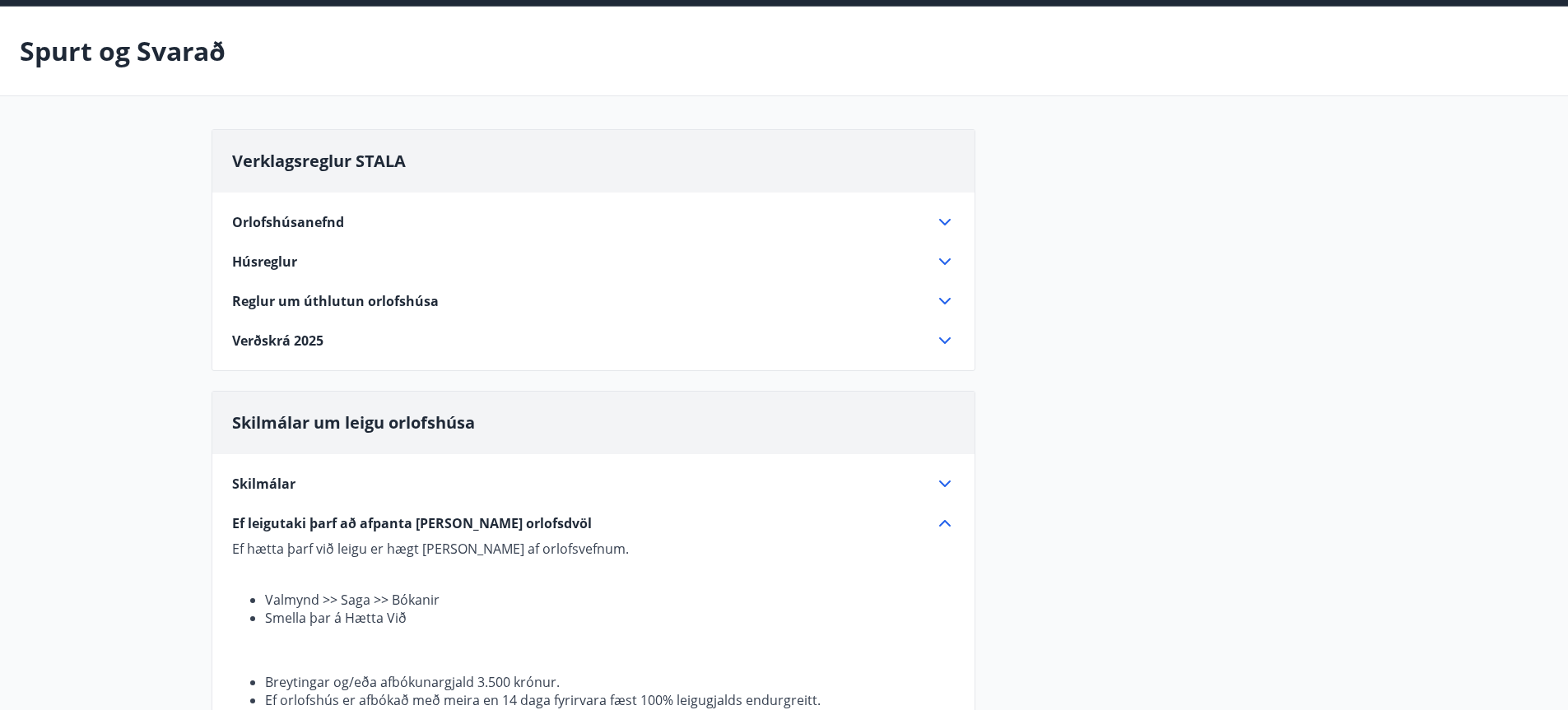
scroll to position [0, 0]
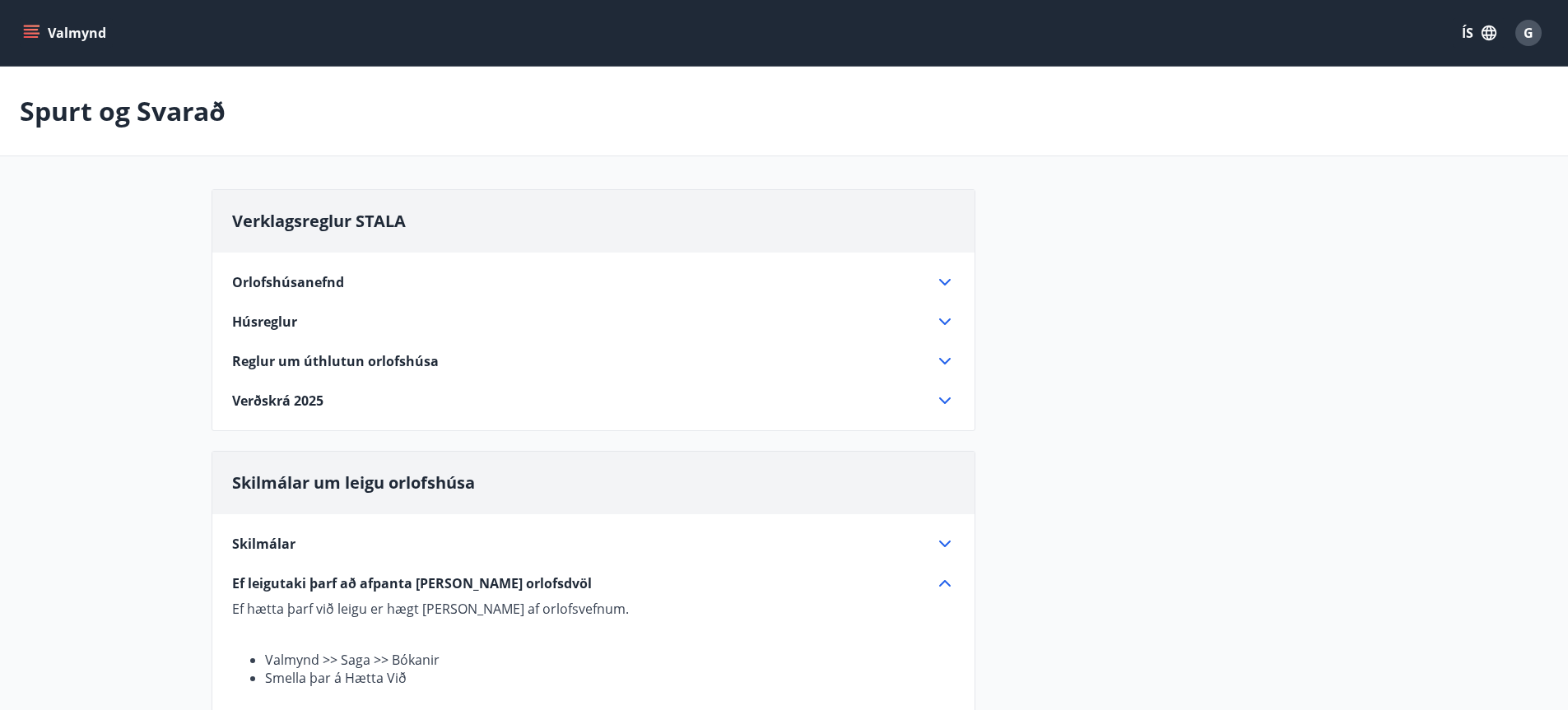
click at [1528, 36] on span "G" at bounding box center [1529, 33] width 10 height 18
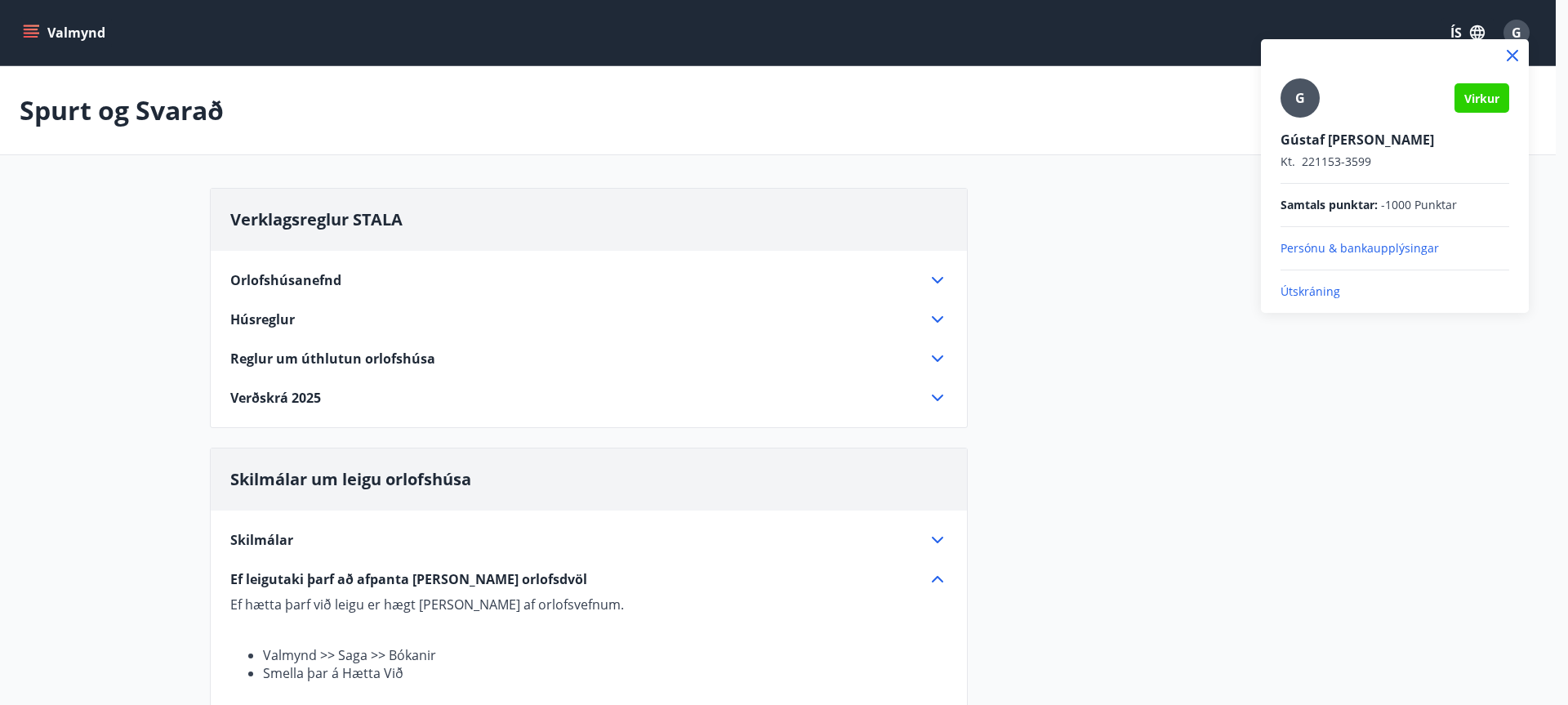
click at [1196, 172] on div at bounding box center [784, 352] width 1568 height 705
click at [1196, 172] on main "Spurt og Svarað Verklagsreglur STALA Orlofshúsanefnd Starfssvið orlofshúsanefnd…" at bounding box center [777, 524] width 1556 height 916
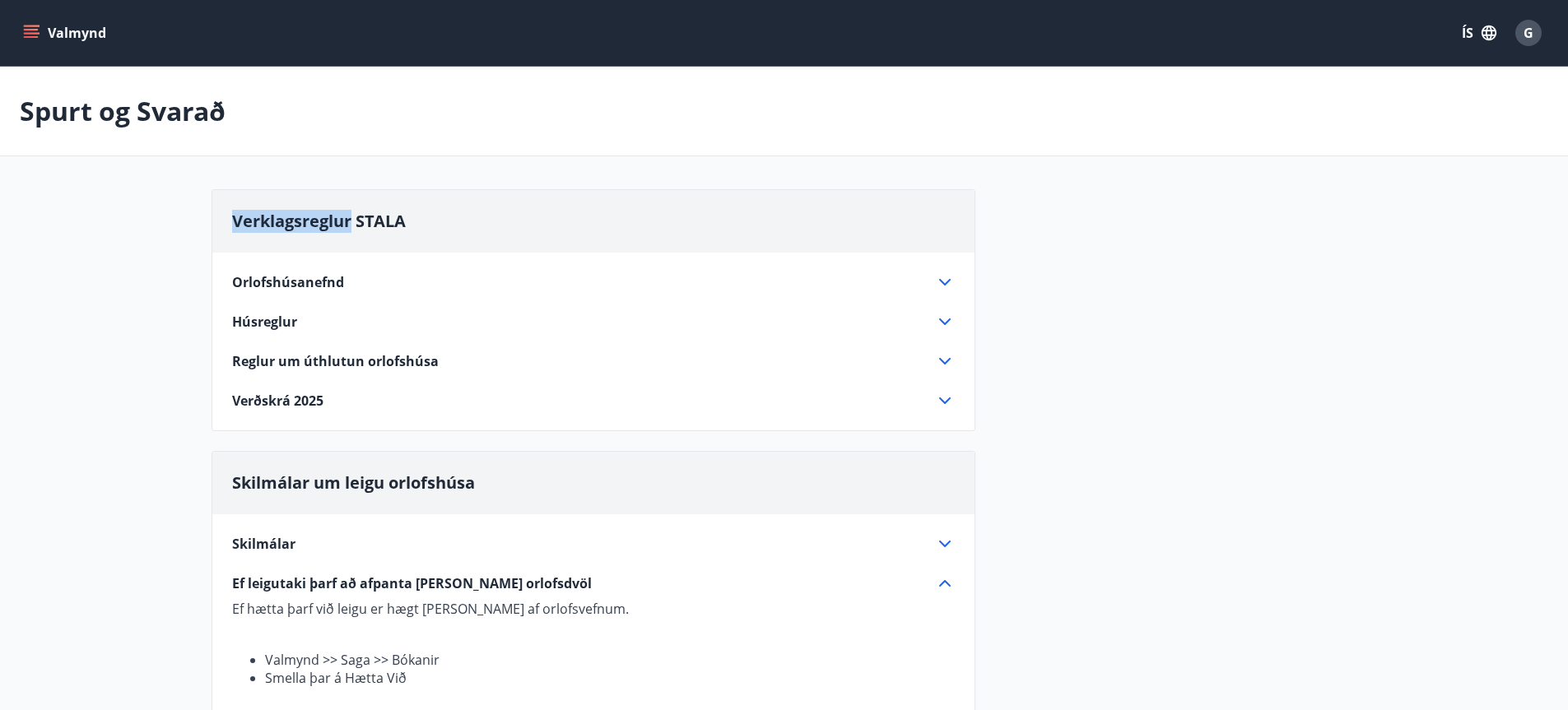
click at [46, 33] on button "Valmynd" at bounding box center [66, 33] width 93 height 30
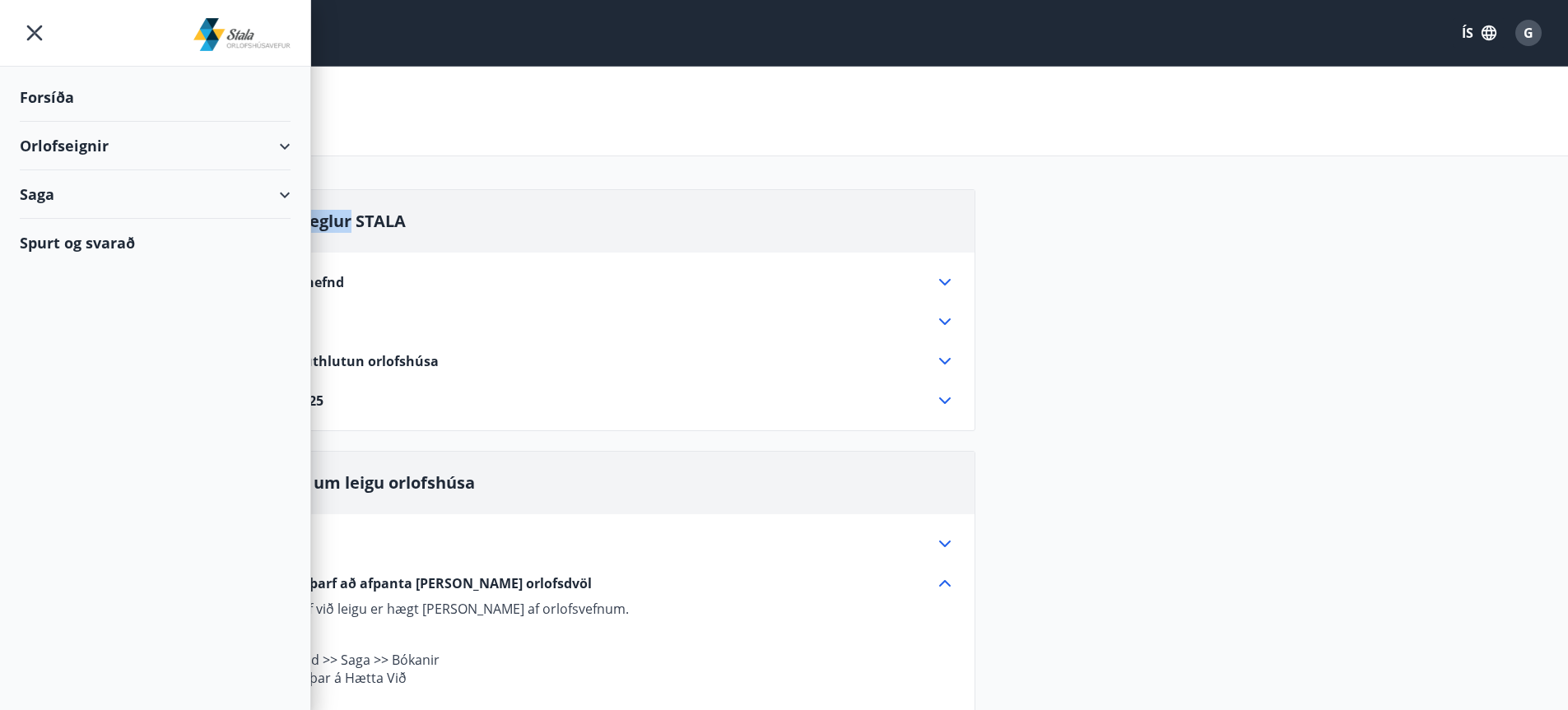
click at [44, 194] on div "Saga" at bounding box center [155, 194] width 271 height 48
click at [104, 239] on div "Bókanir" at bounding box center [154, 235] width 245 height 34
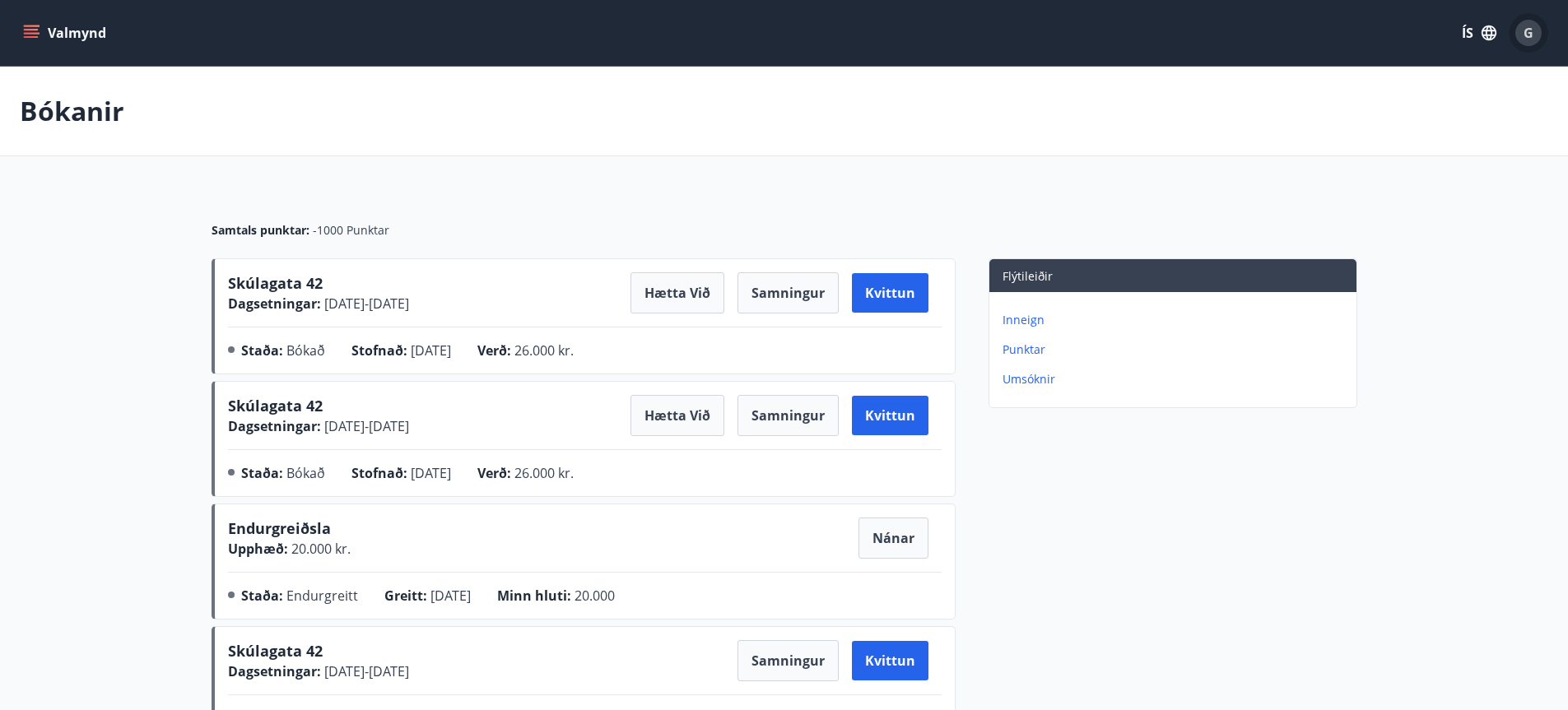
click at [1530, 32] on span "G" at bounding box center [1529, 33] width 10 height 18
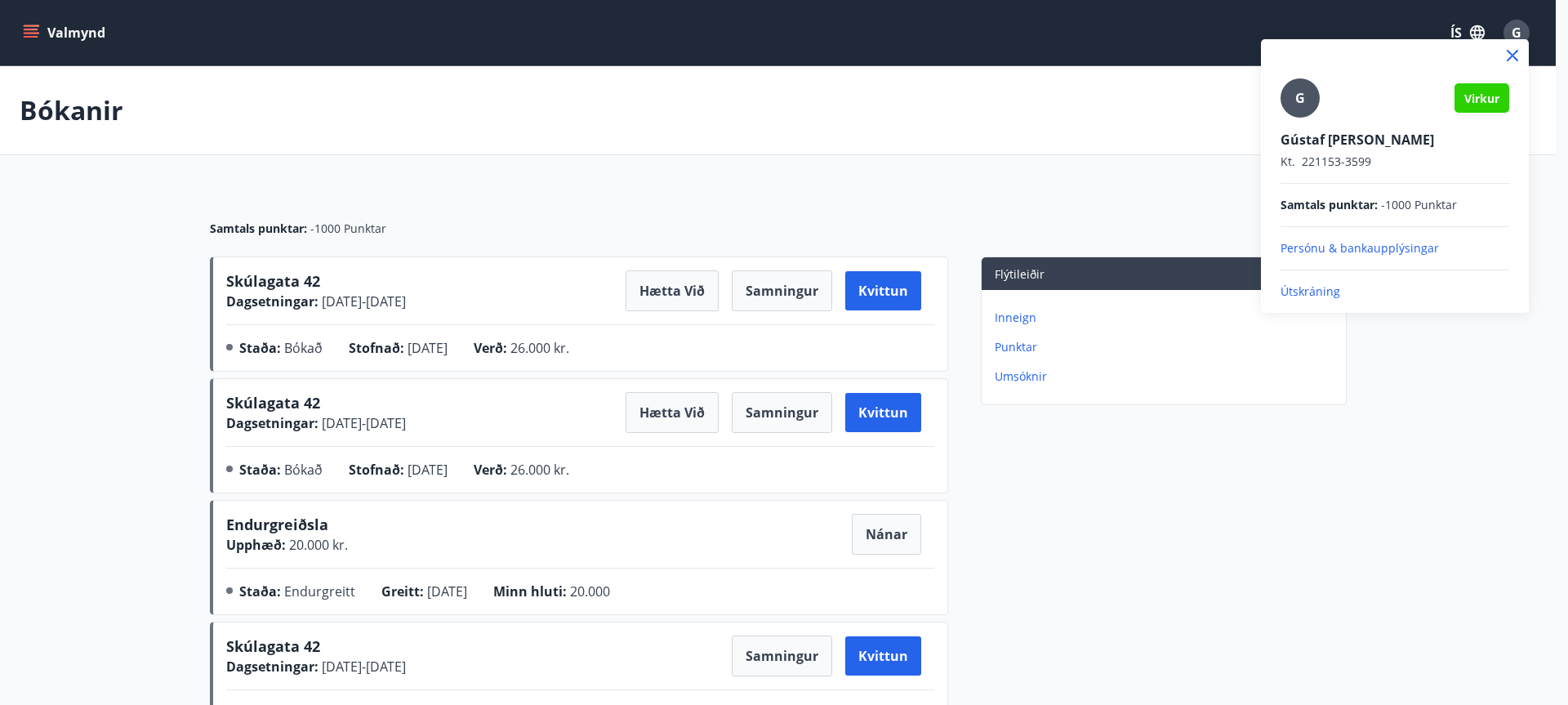
click at [1296, 292] on p "Útskráning" at bounding box center [1395, 292] width 228 height 17
